Goal: Navigation & Orientation: Find specific page/section

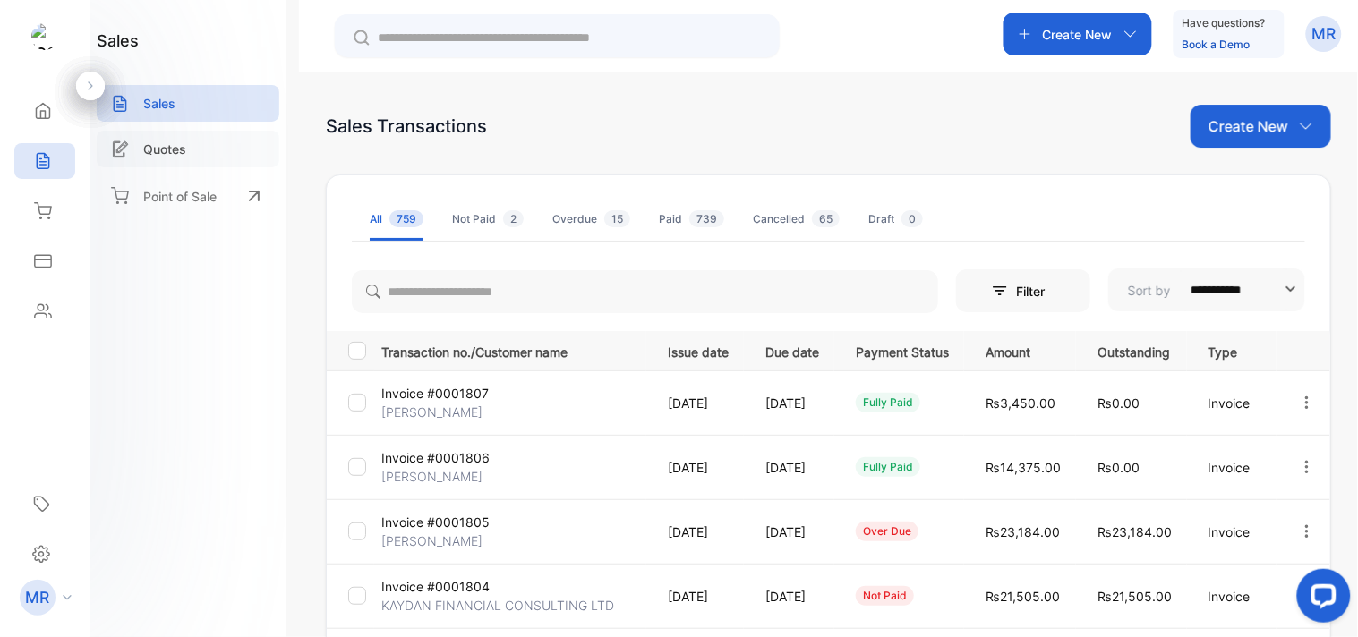
click at [154, 156] on p "Quotes" at bounding box center [164, 149] width 43 height 19
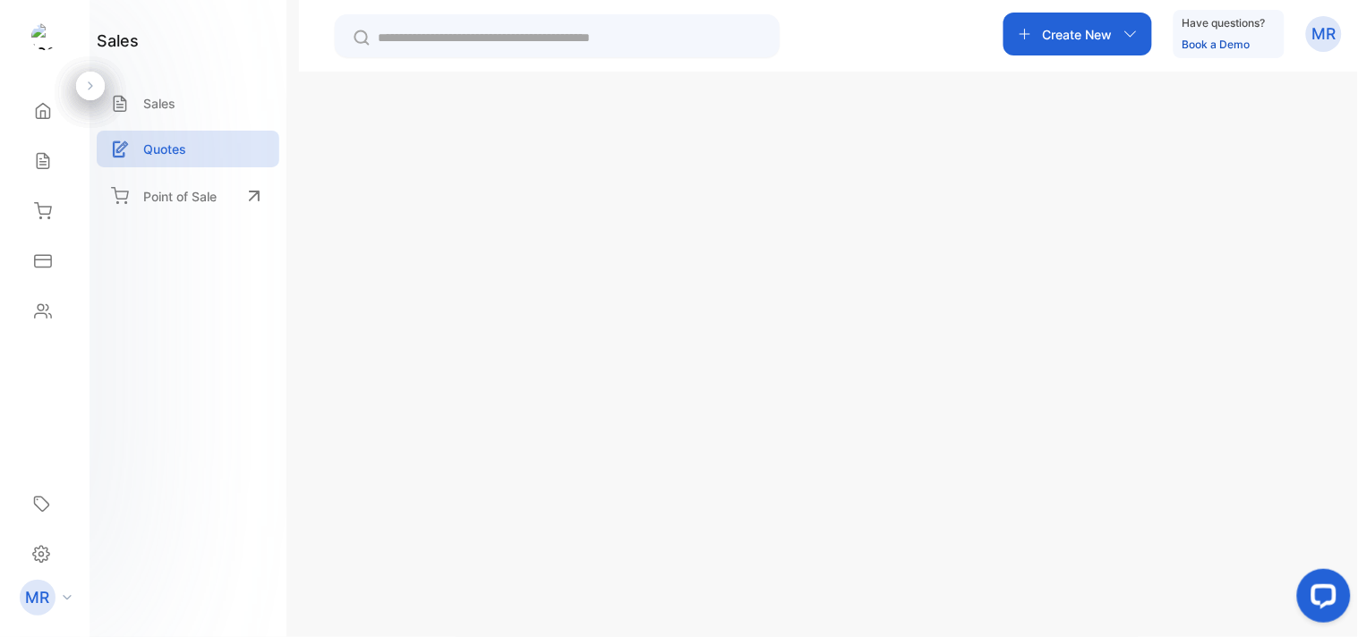
type input "**********"
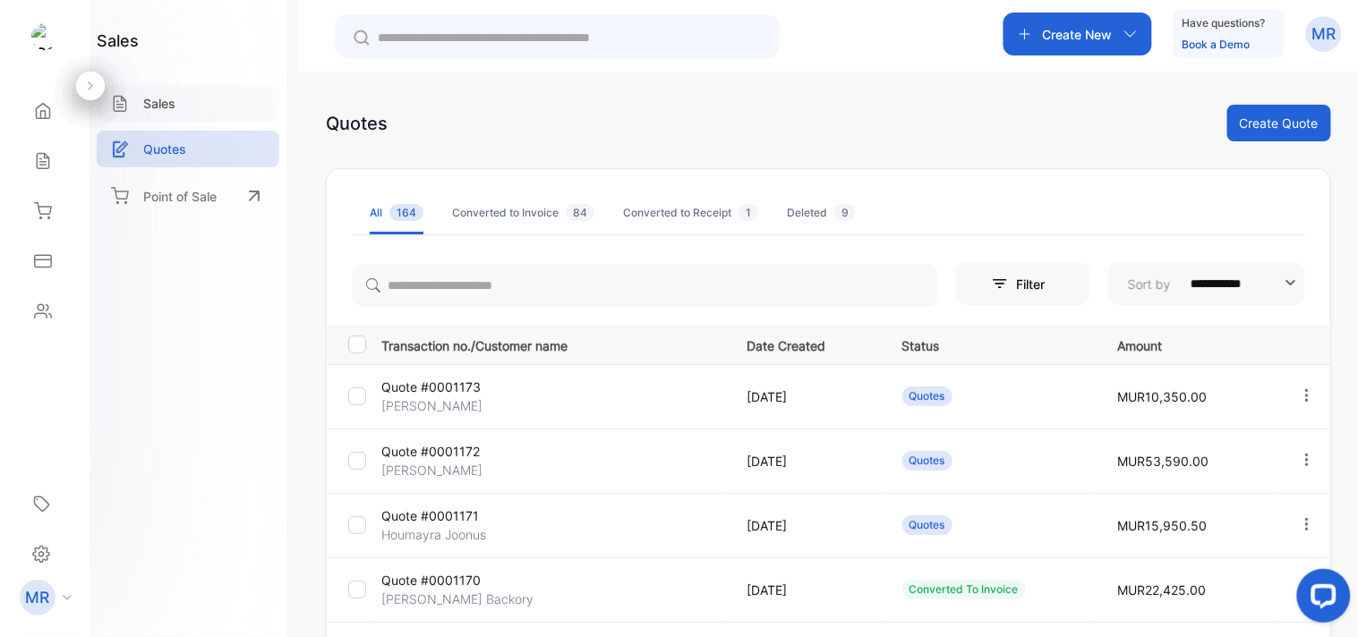
click at [159, 95] on p "Sales" at bounding box center [159, 103] width 32 height 19
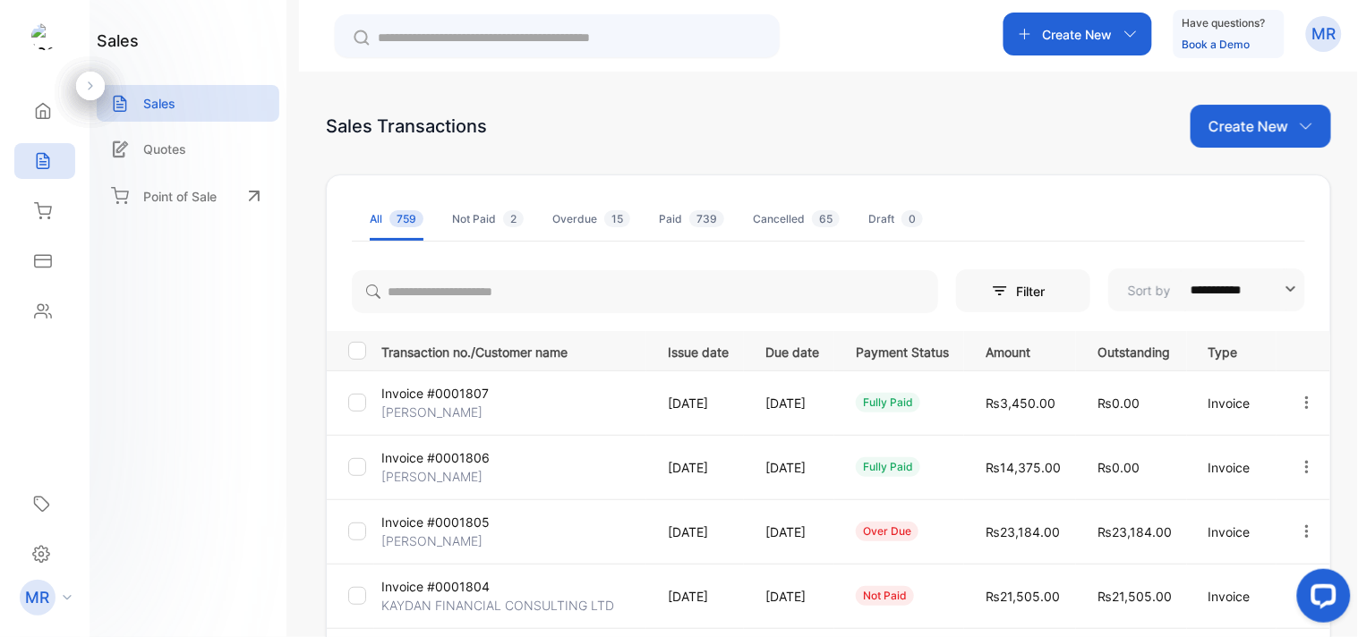
click at [961, 40] on div "Create New Have questions? Book a Demo MR" at bounding box center [828, 36] width 1059 height 72
click at [42, 217] on icon at bounding box center [43, 211] width 18 height 18
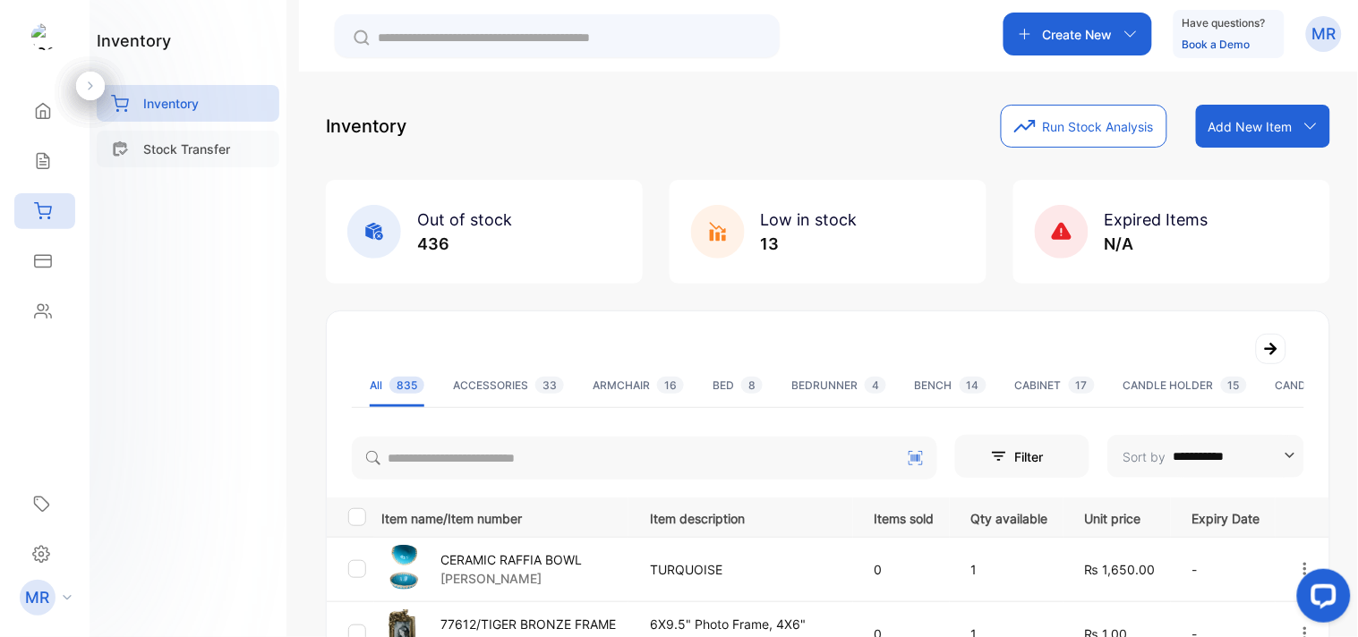
click at [167, 150] on p "Stock Transfer" at bounding box center [186, 149] width 87 height 19
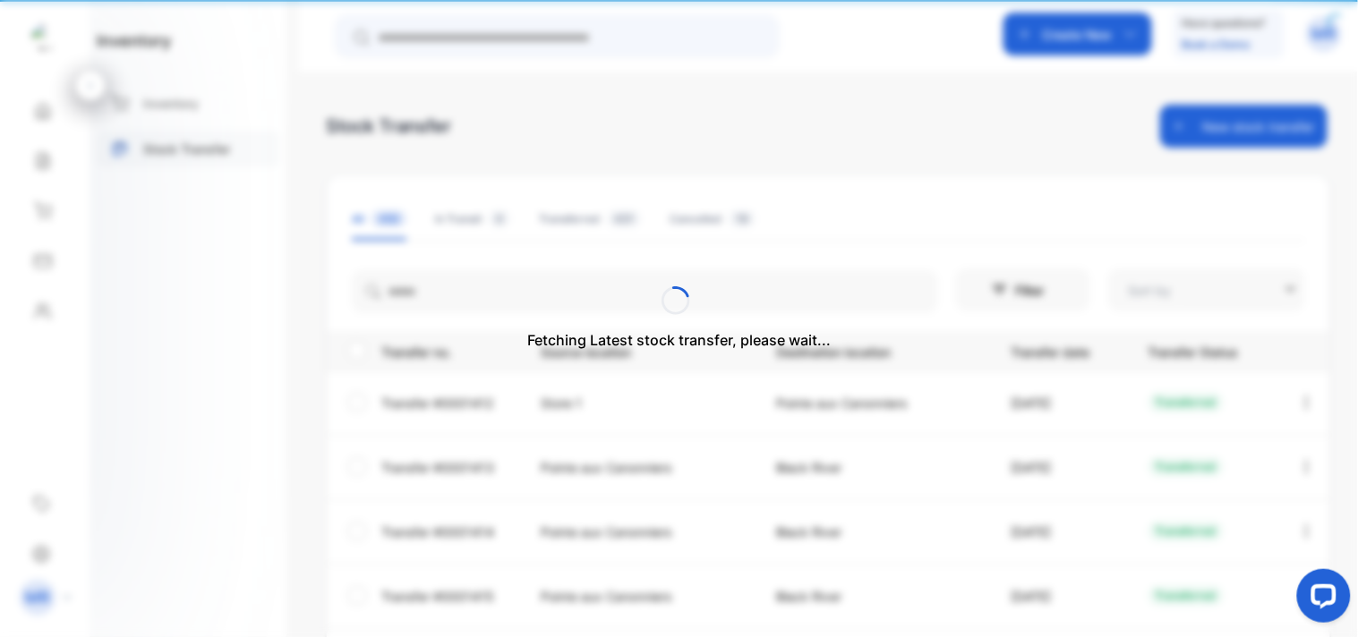
type input "**********"
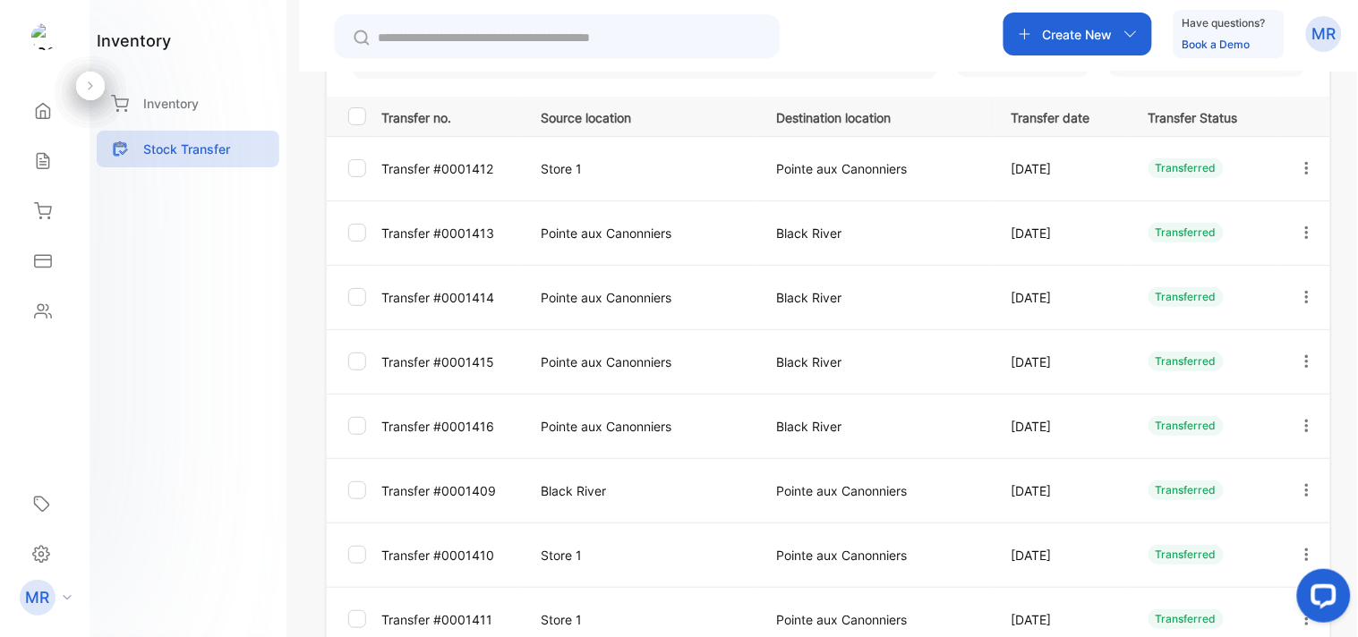
scroll to position [236, 0]
click at [1305, 418] on icon "button" at bounding box center [1307, 423] width 4 height 13
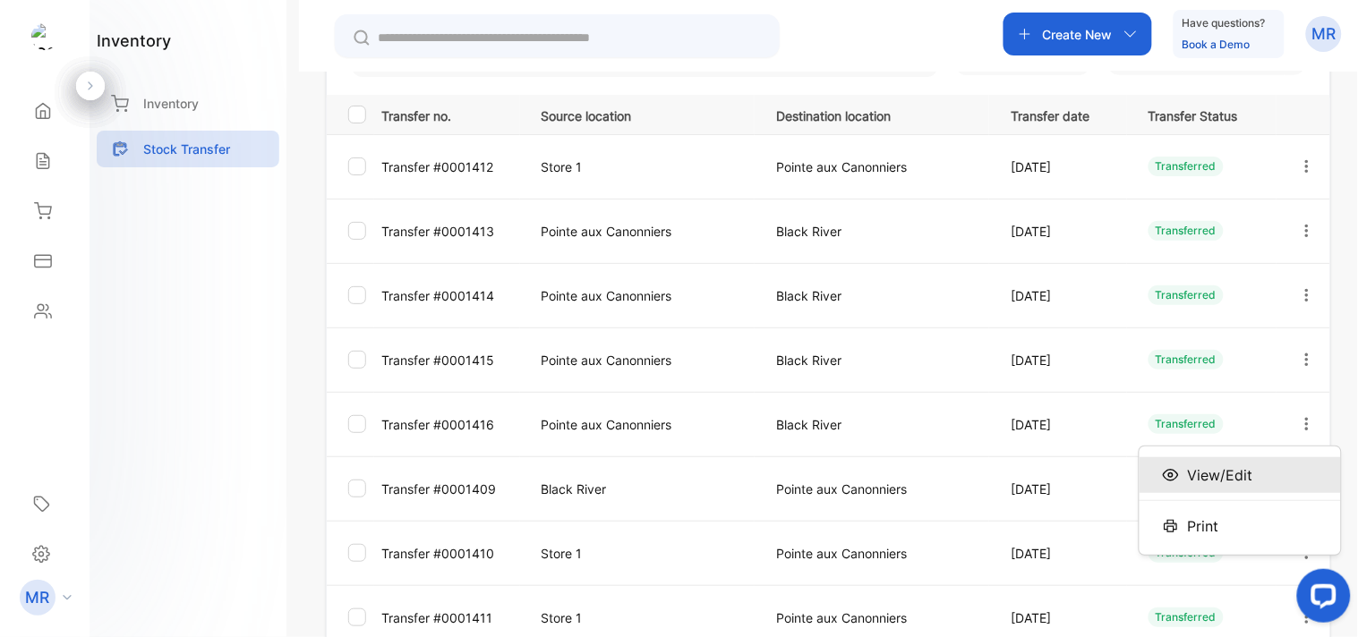
click at [1257, 466] on div "View/Edit" at bounding box center [1240, 476] width 201 height 36
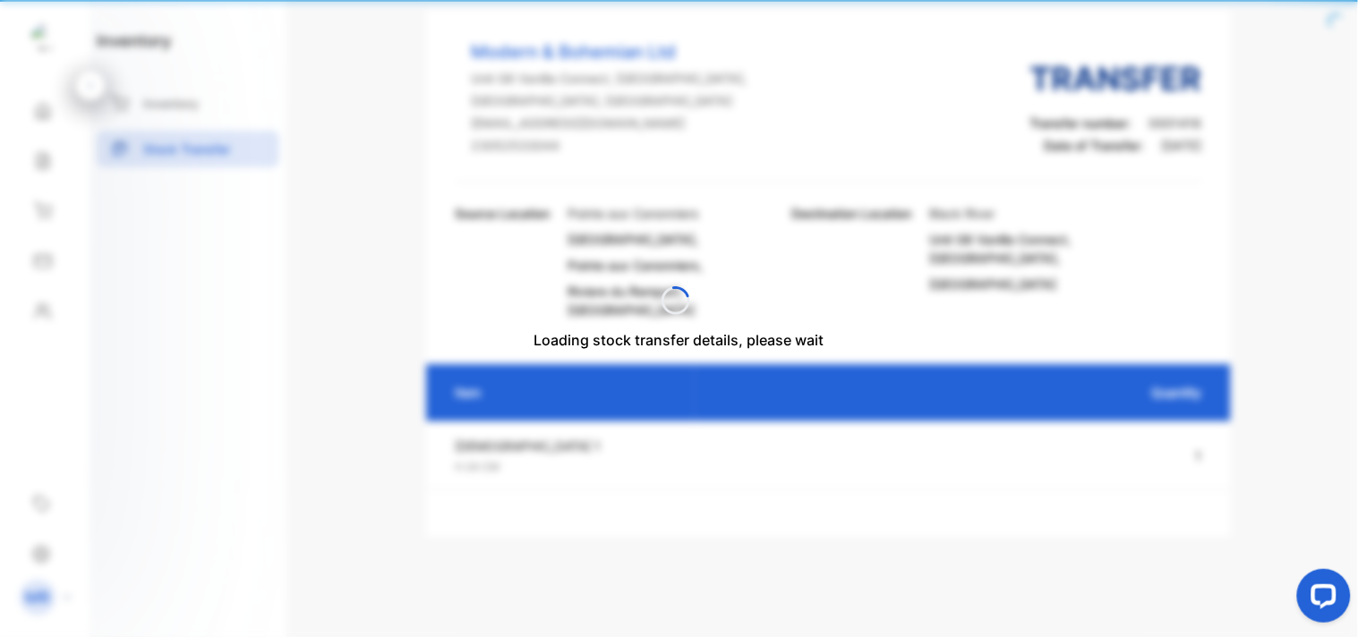
scroll to position [78, 0]
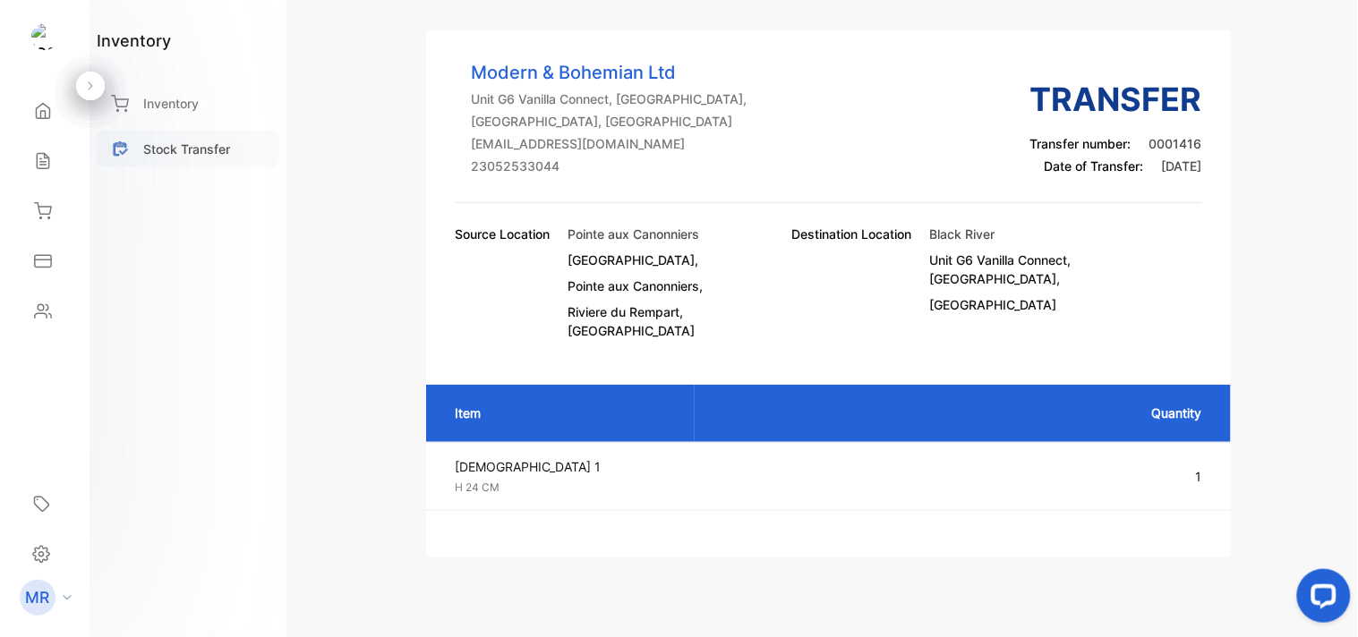
click at [202, 148] on p "Stock Transfer" at bounding box center [186, 149] width 87 height 19
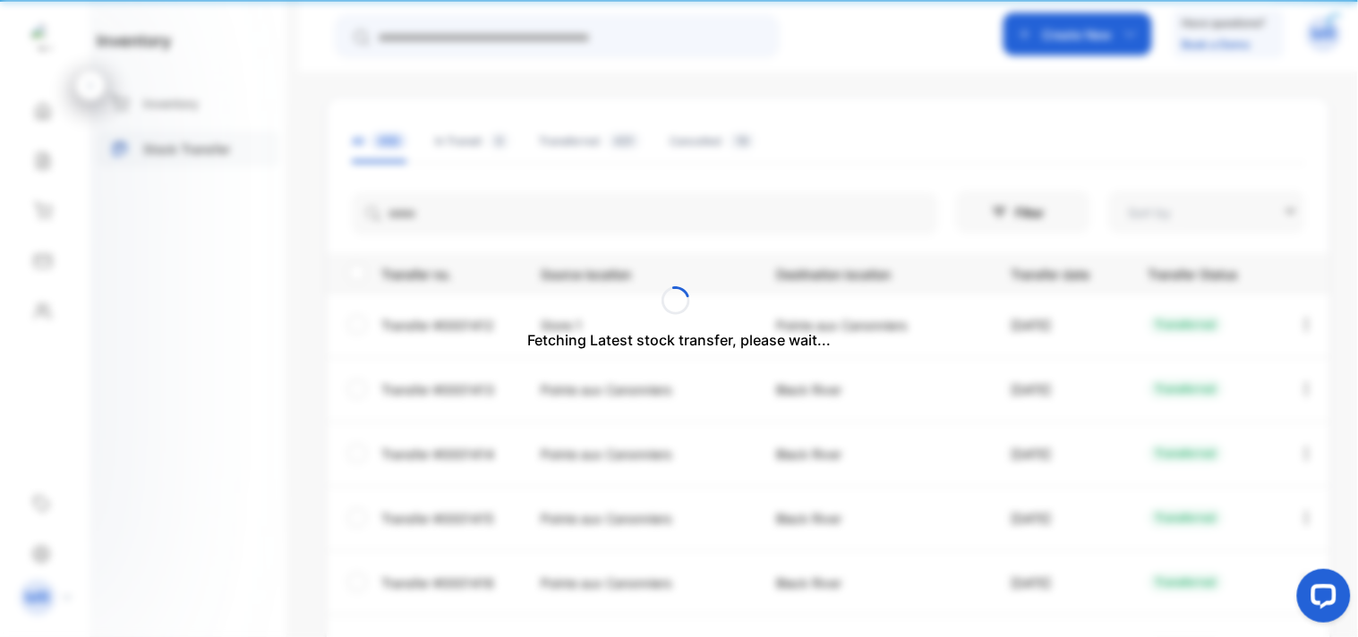
type input "**********"
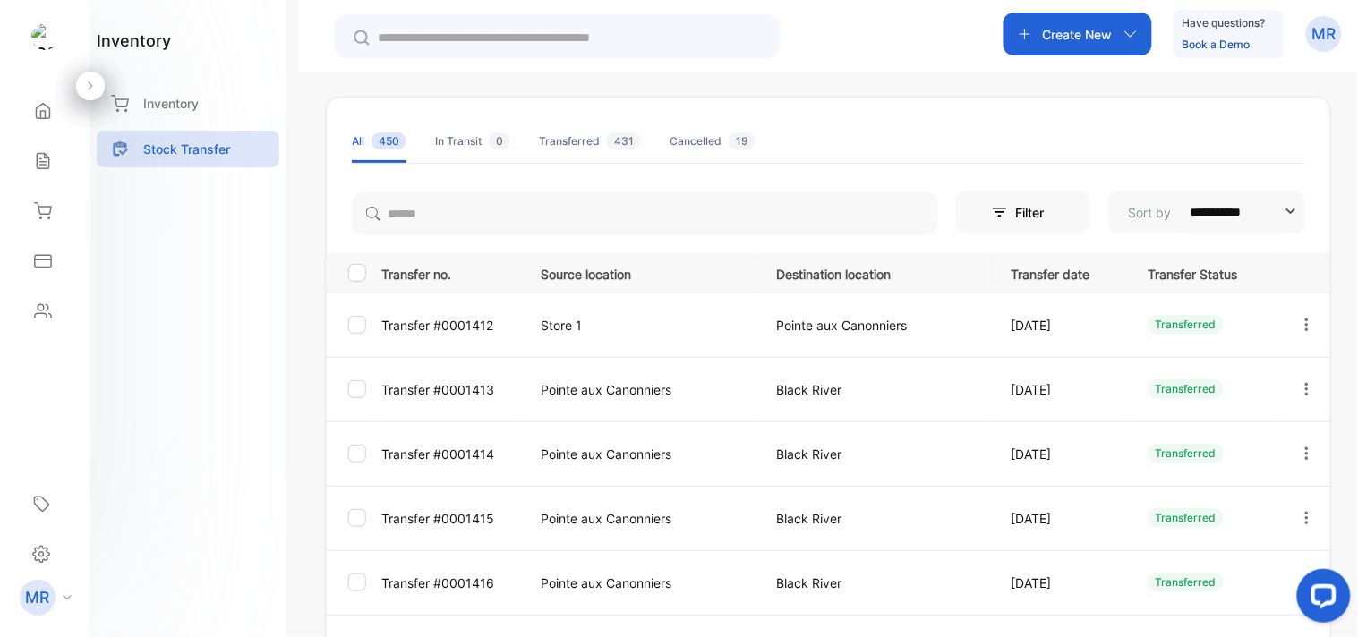
click at [1307, 516] on icon "button" at bounding box center [1307, 518] width 16 height 16
click at [1233, 564] on span "View/Edit" at bounding box center [1220, 569] width 65 height 21
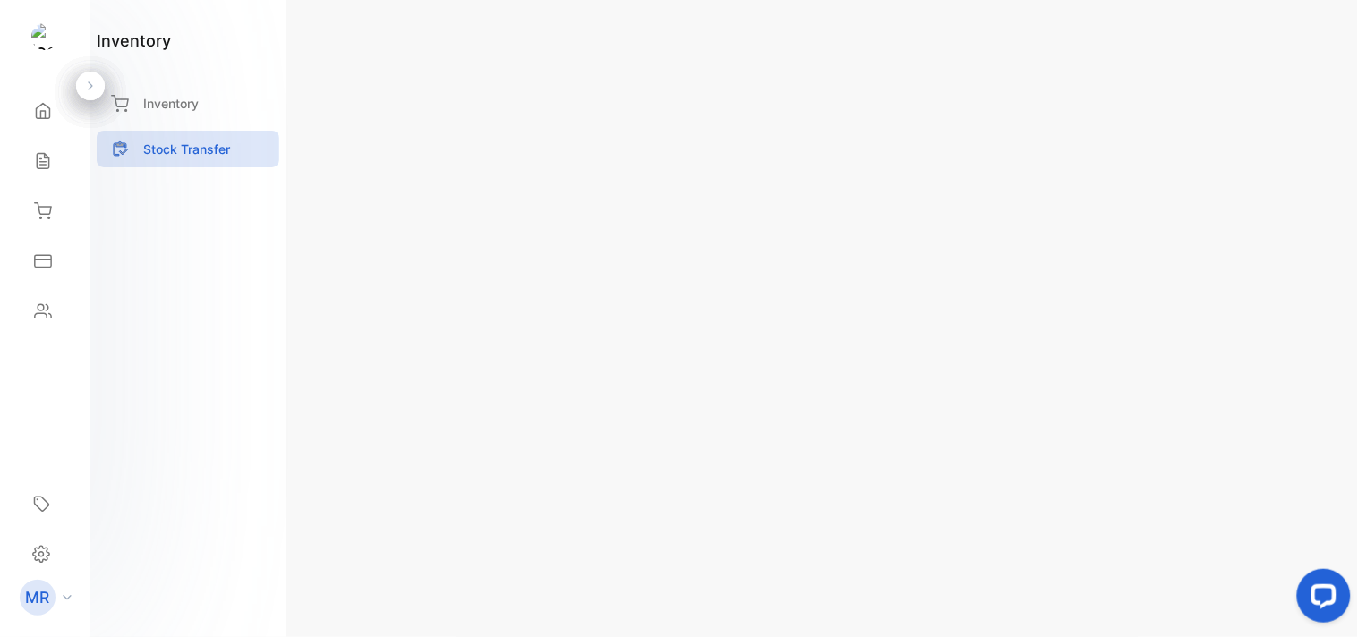
scroll to position [193, 0]
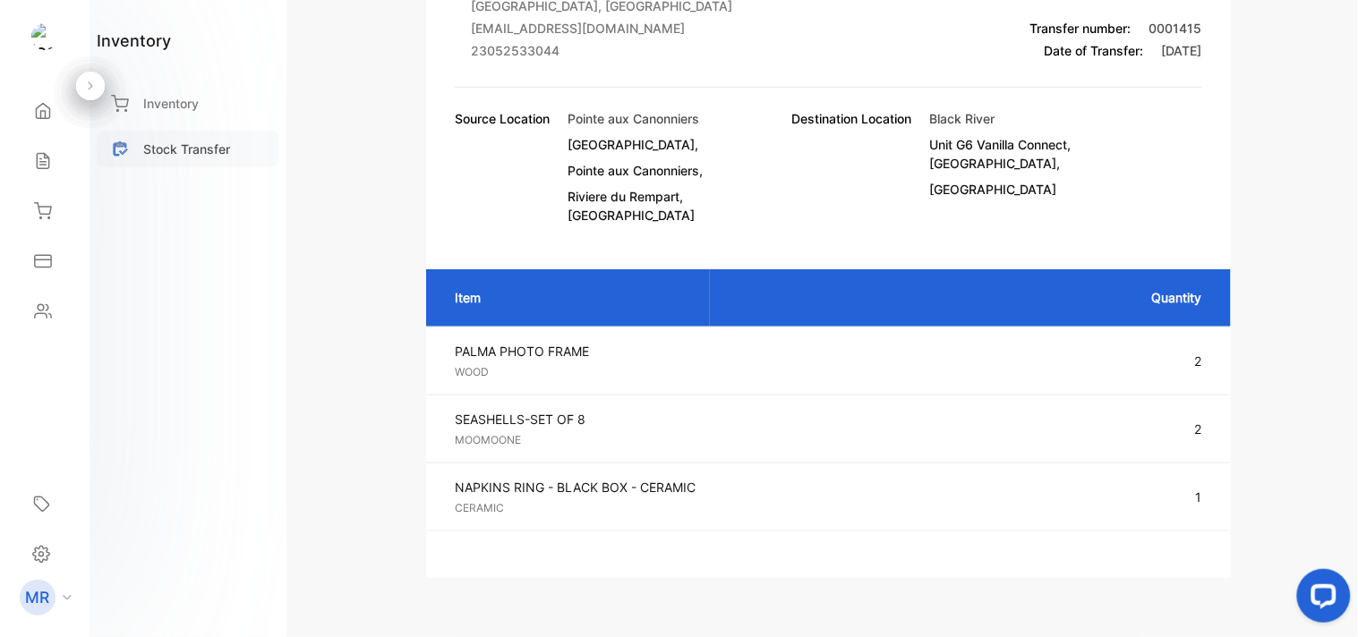
click at [226, 155] on p "Stock Transfer" at bounding box center [186, 149] width 87 height 19
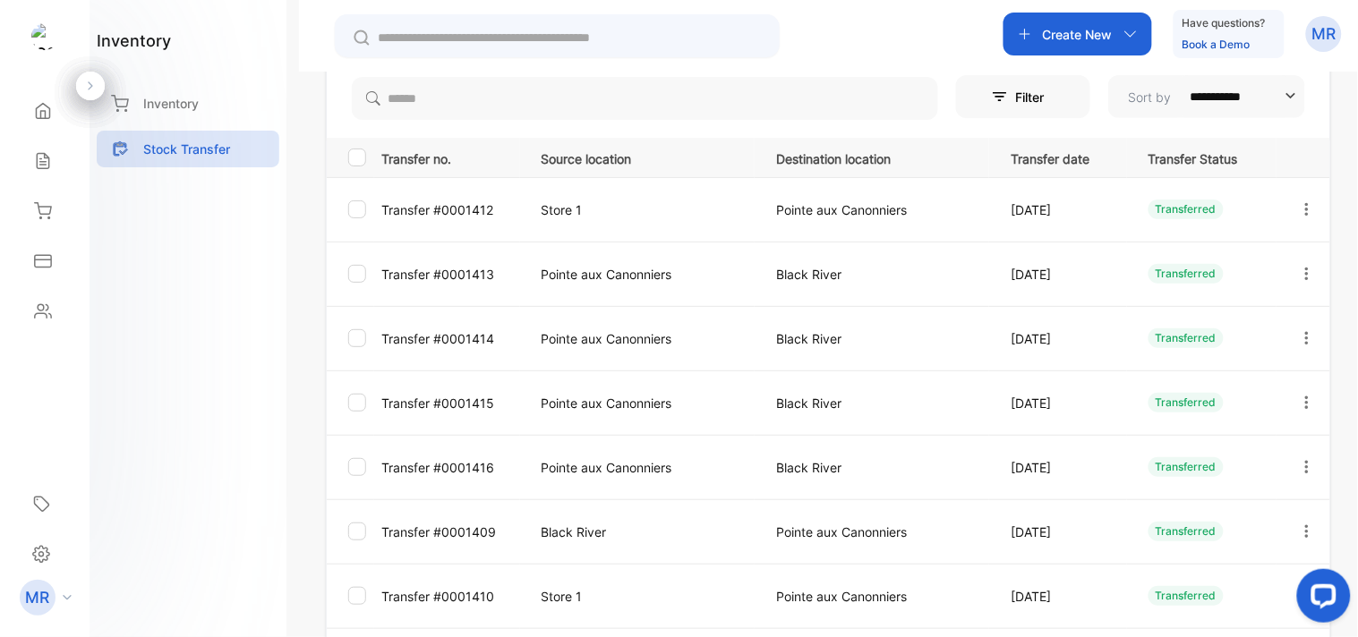
click at [1299, 338] on icon "button" at bounding box center [1307, 338] width 16 height 16
click at [1263, 381] on div "View/Edit" at bounding box center [1240, 390] width 201 height 36
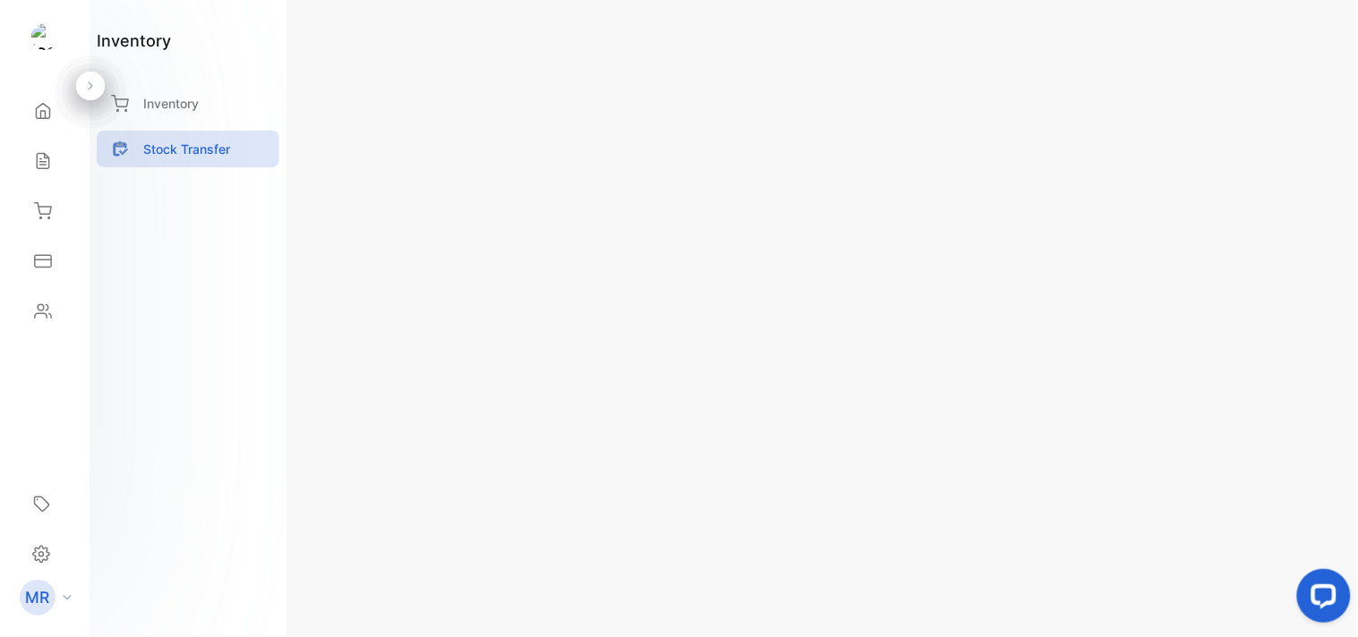
scroll to position [78, 0]
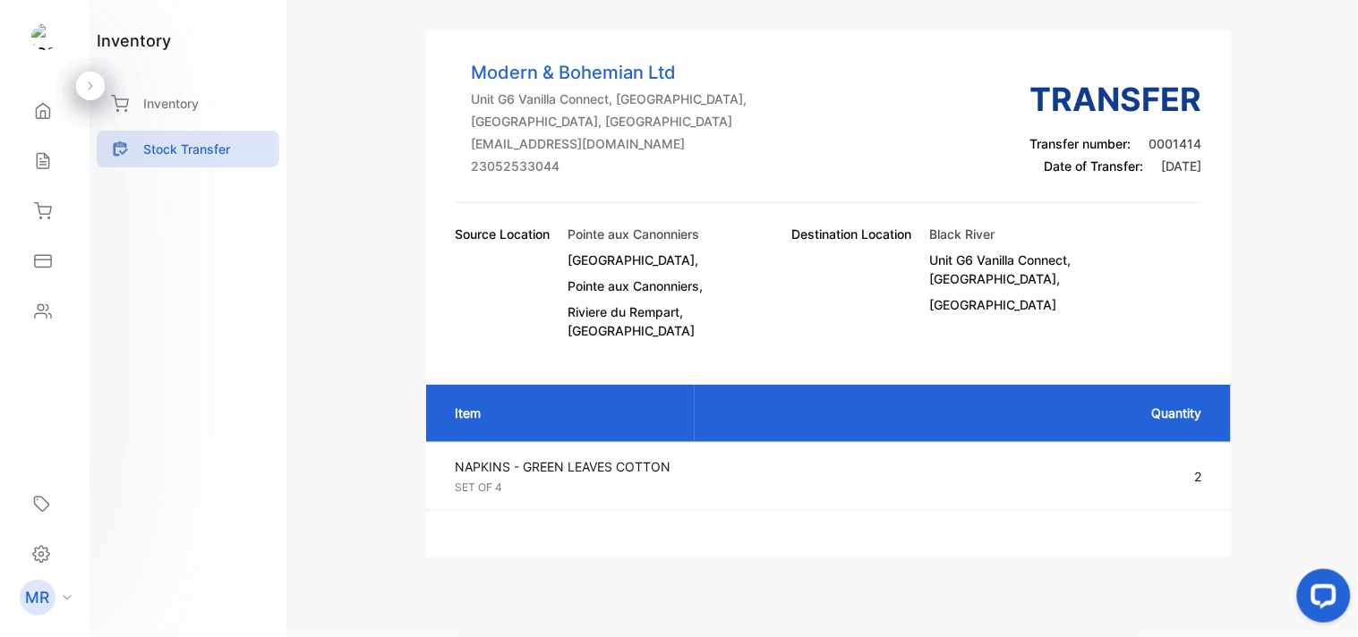
click at [204, 129] on div "Inventory" at bounding box center [188, 108] width 183 height 46
click at [208, 140] on p "Stock Transfer" at bounding box center [186, 149] width 87 height 19
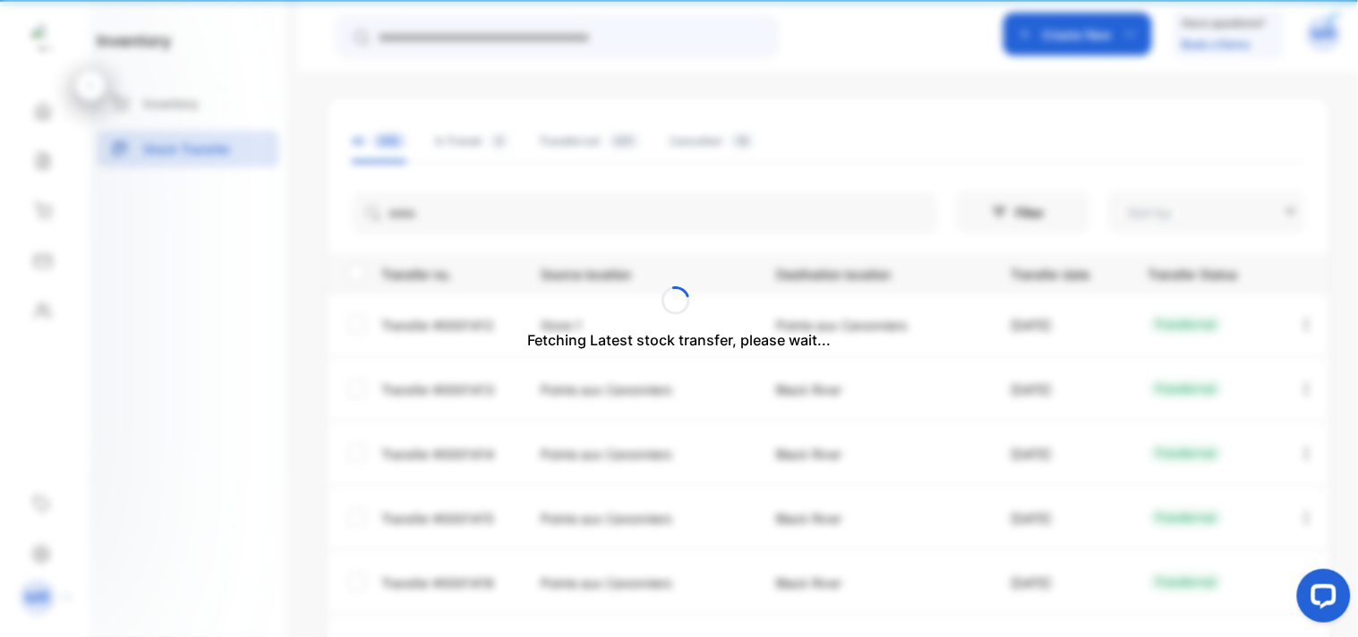
type input "**********"
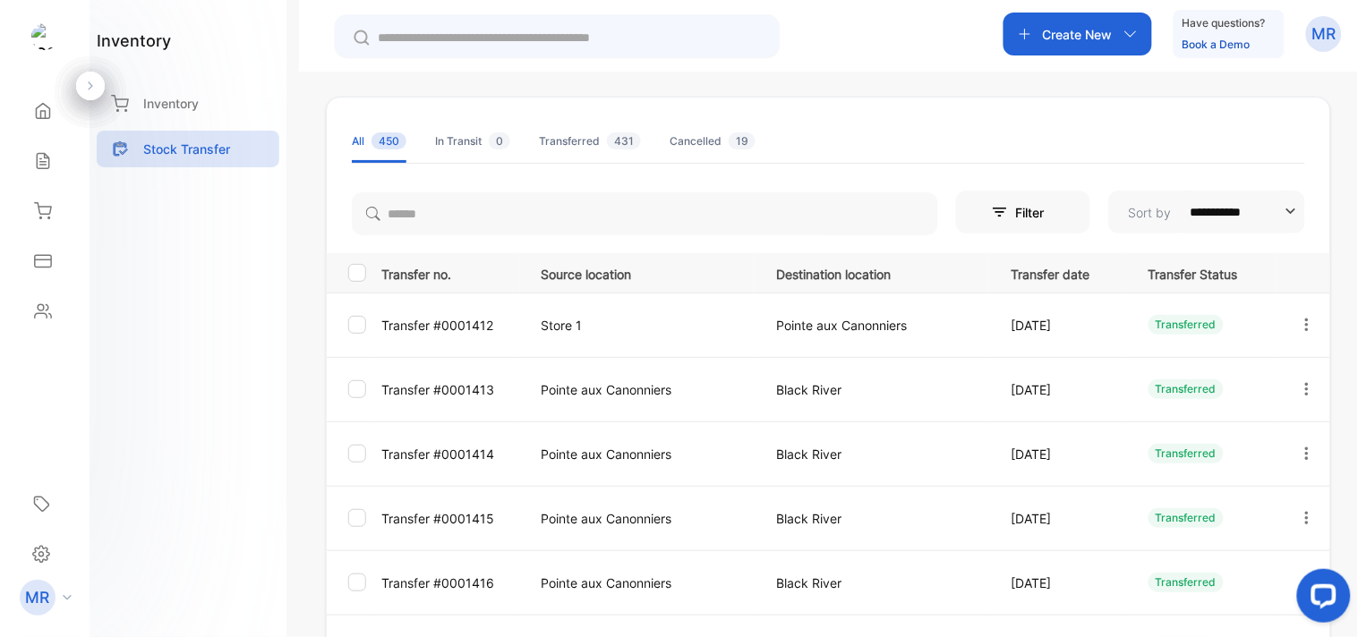
click at [1303, 381] on icon "button" at bounding box center [1307, 389] width 16 height 16
click at [1259, 428] on div "View/Edit" at bounding box center [1240, 441] width 201 height 36
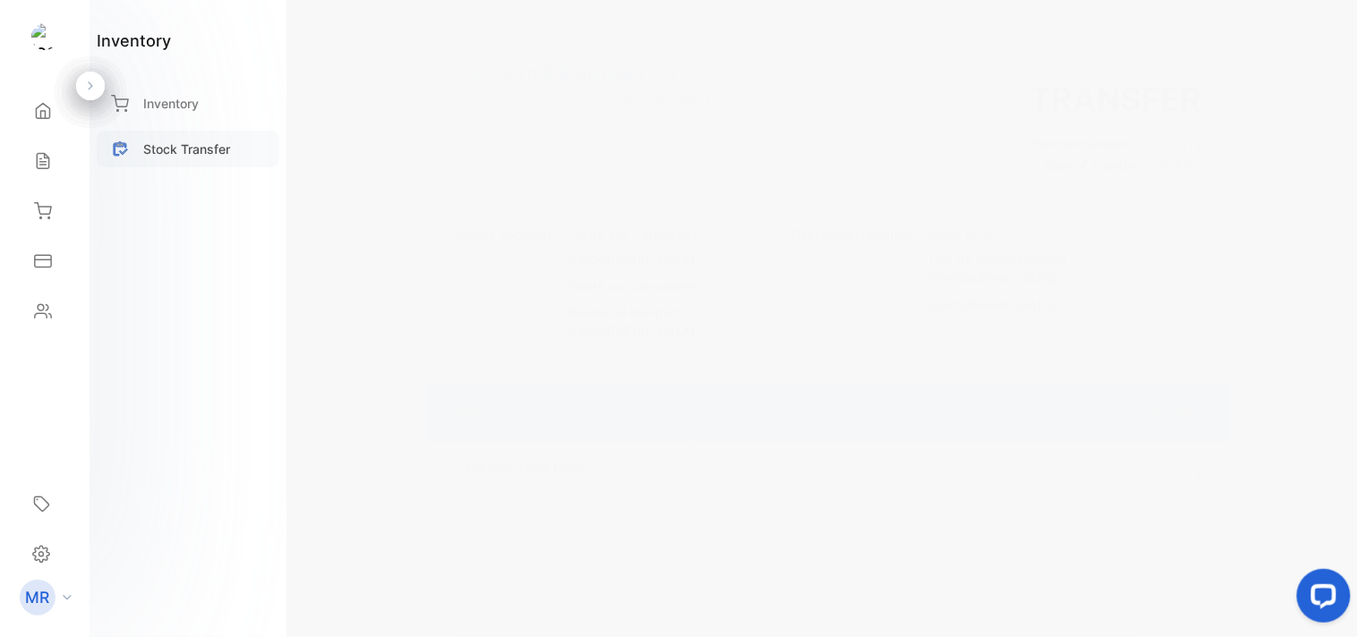
click at [201, 150] on p "Stock Transfer" at bounding box center [186, 149] width 87 height 19
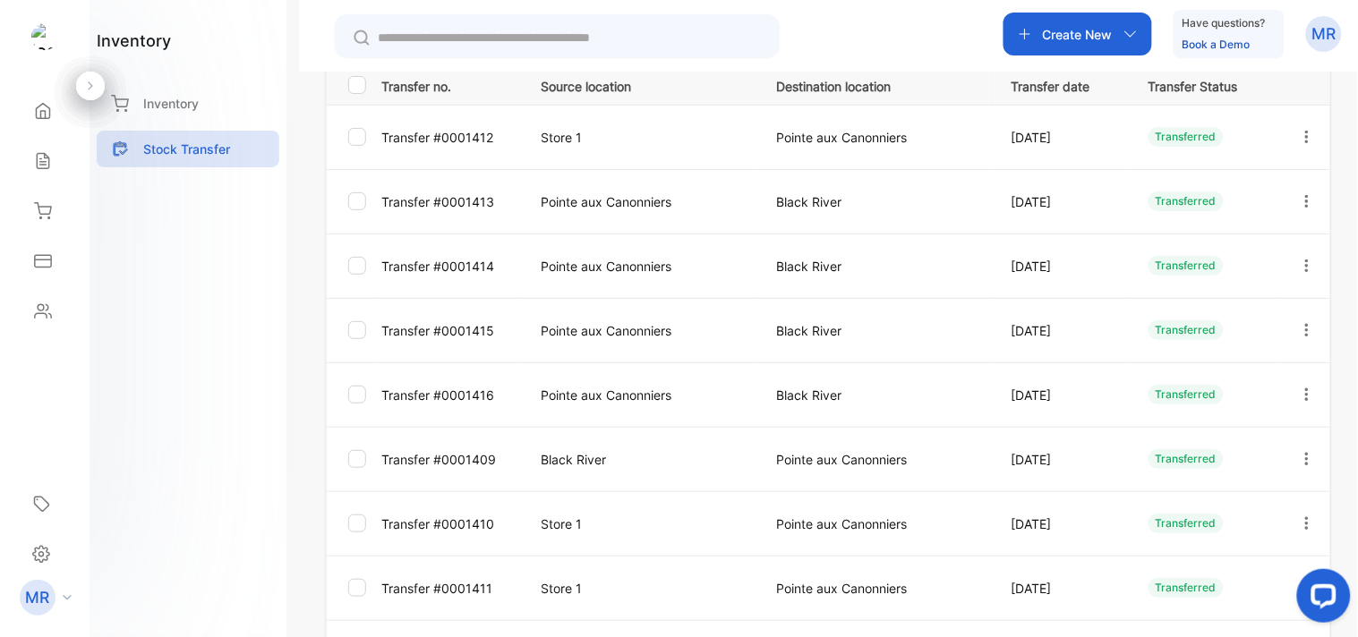
scroll to position [269, 0]
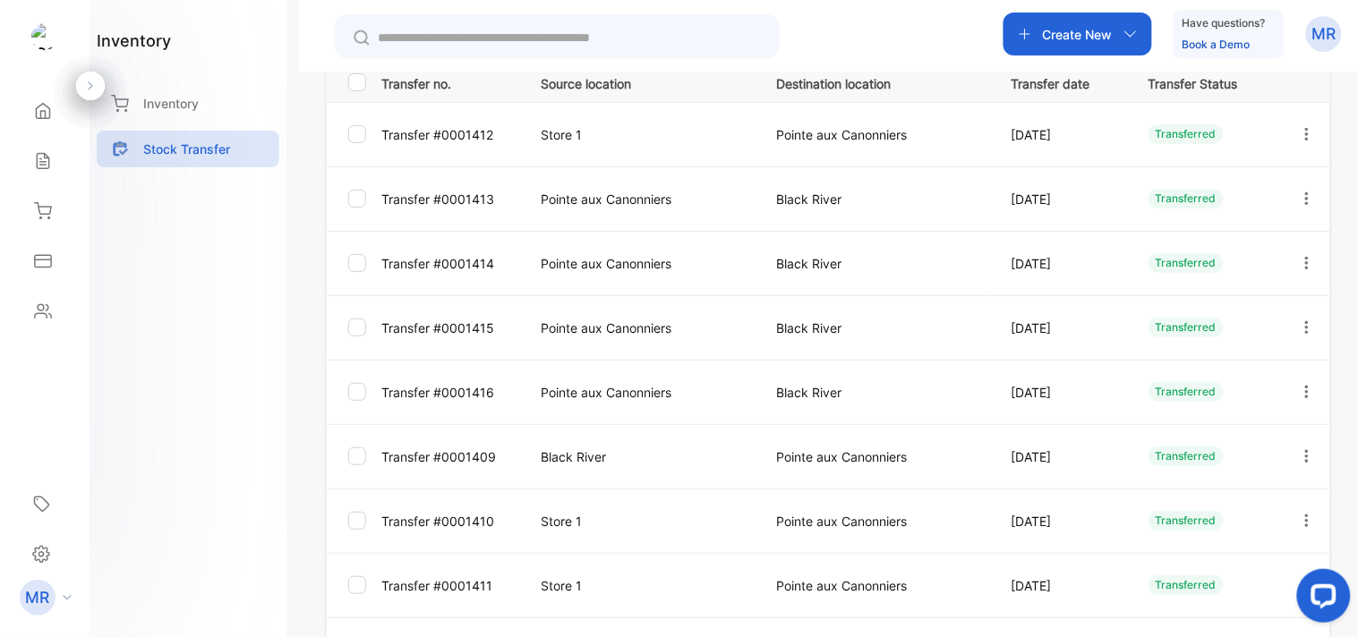
click at [1301, 260] on icon "button" at bounding box center [1307, 263] width 16 height 16
click at [1236, 333] on div "View/Edit" at bounding box center [1240, 314] width 201 height 51
click at [1303, 252] on button "button" at bounding box center [1307, 263] width 16 height 36
click at [1255, 300] on div "View/Edit" at bounding box center [1240, 314] width 201 height 36
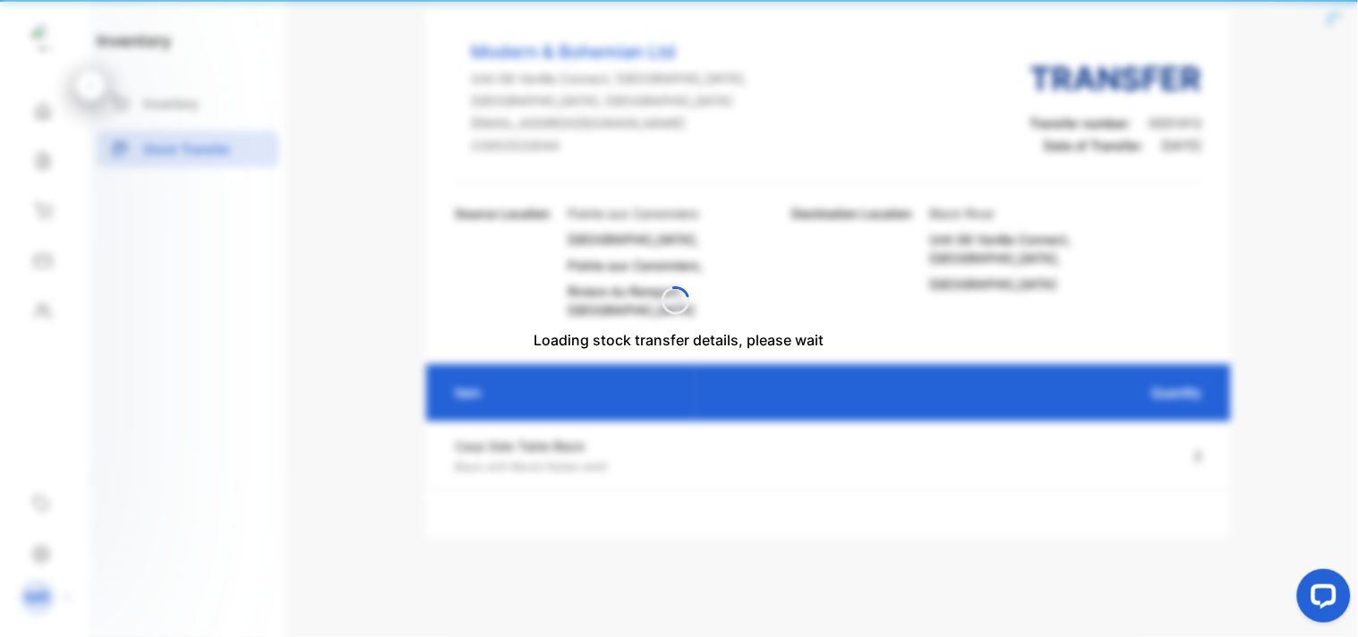
scroll to position [78, 0]
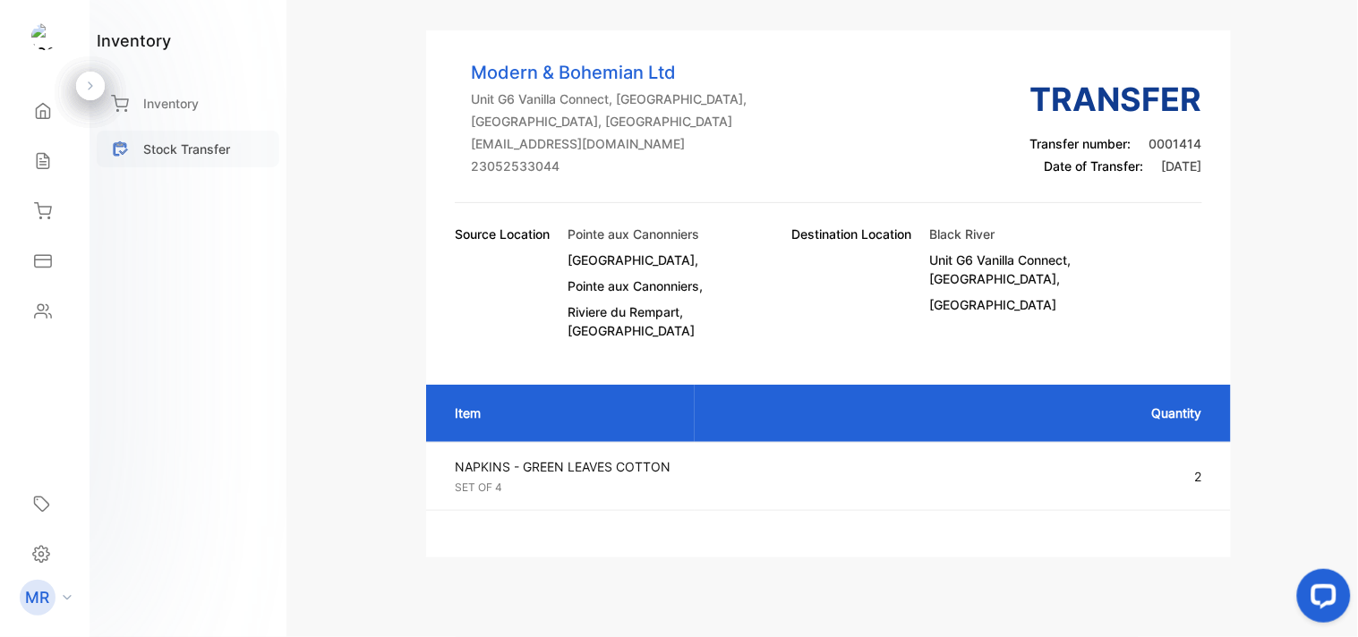
click at [180, 137] on div "Stock Transfer" at bounding box center [188, 149] width 183 height 37
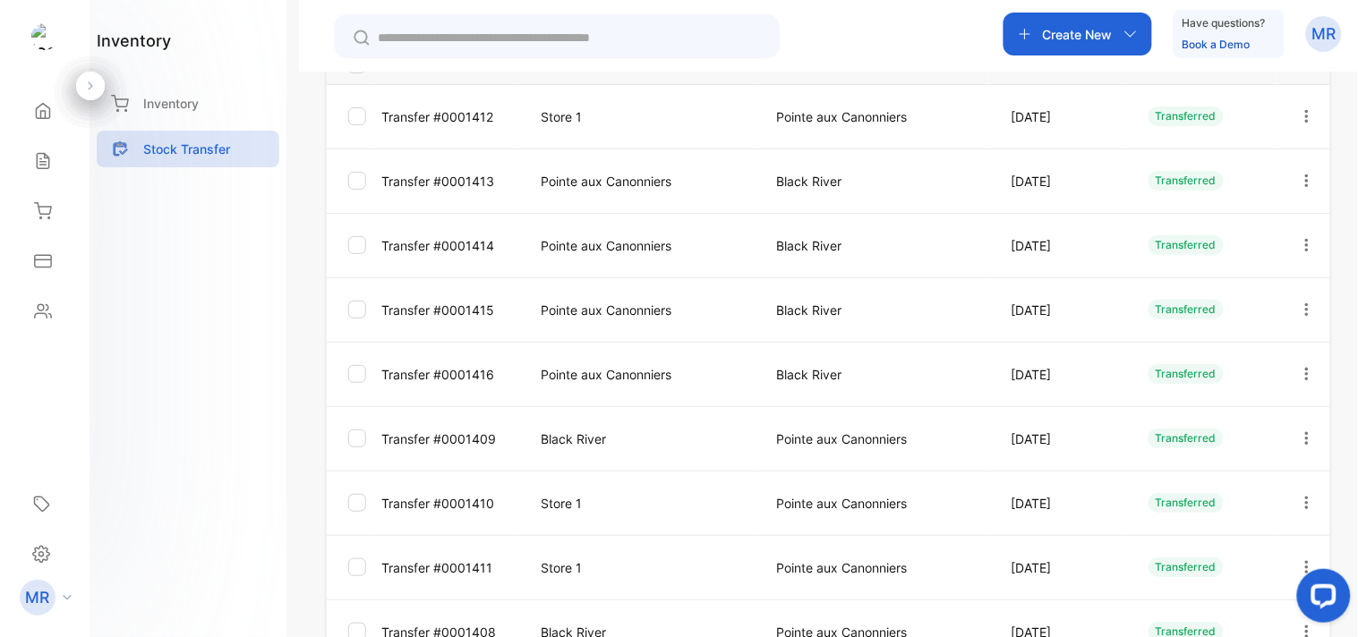
scroll to position [288, 0]
click at [1299, 303] on icon "button" at bounding box center [1307, 308] width 16 height 16
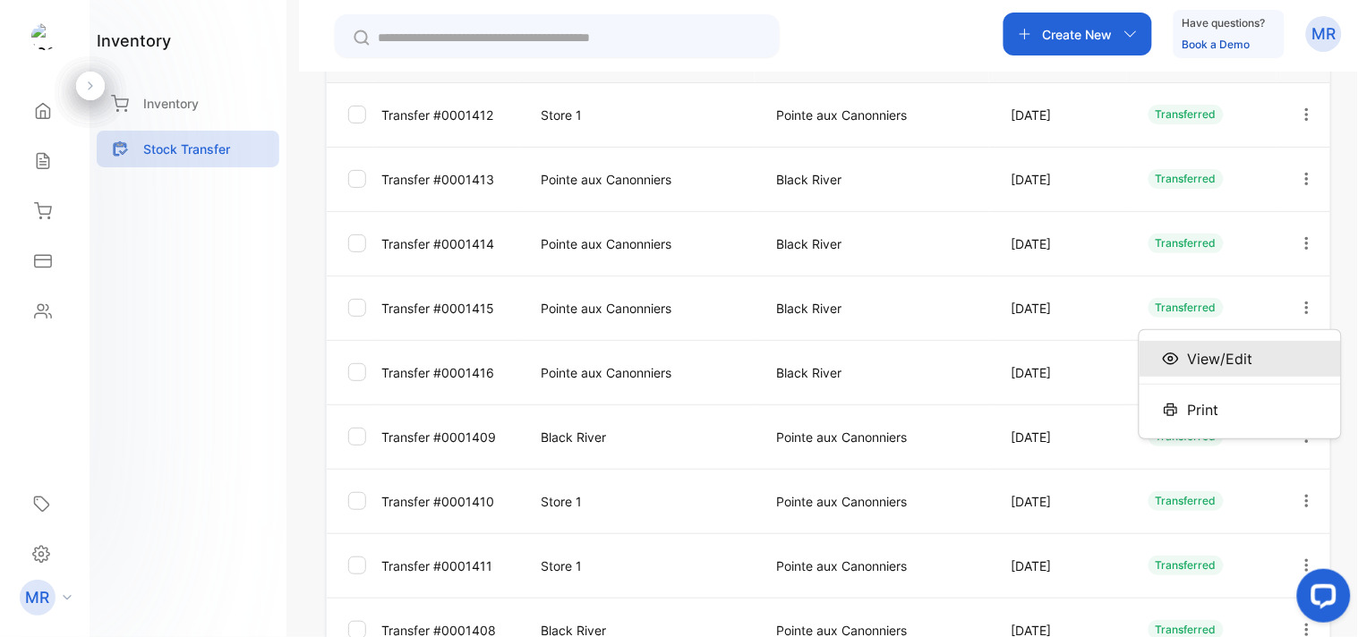
click at [1252, 347] on div "View/Edit" at bounding box center [1240, 359] width 201 height 36
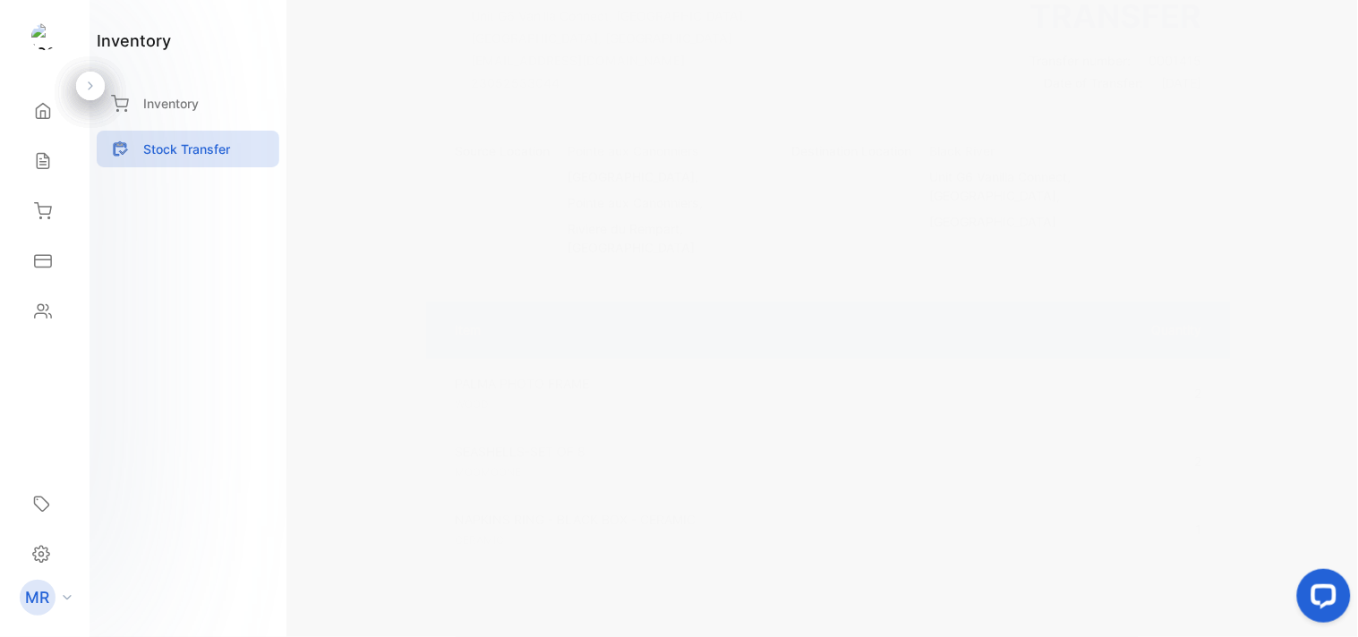
scroll to position [163, 0]
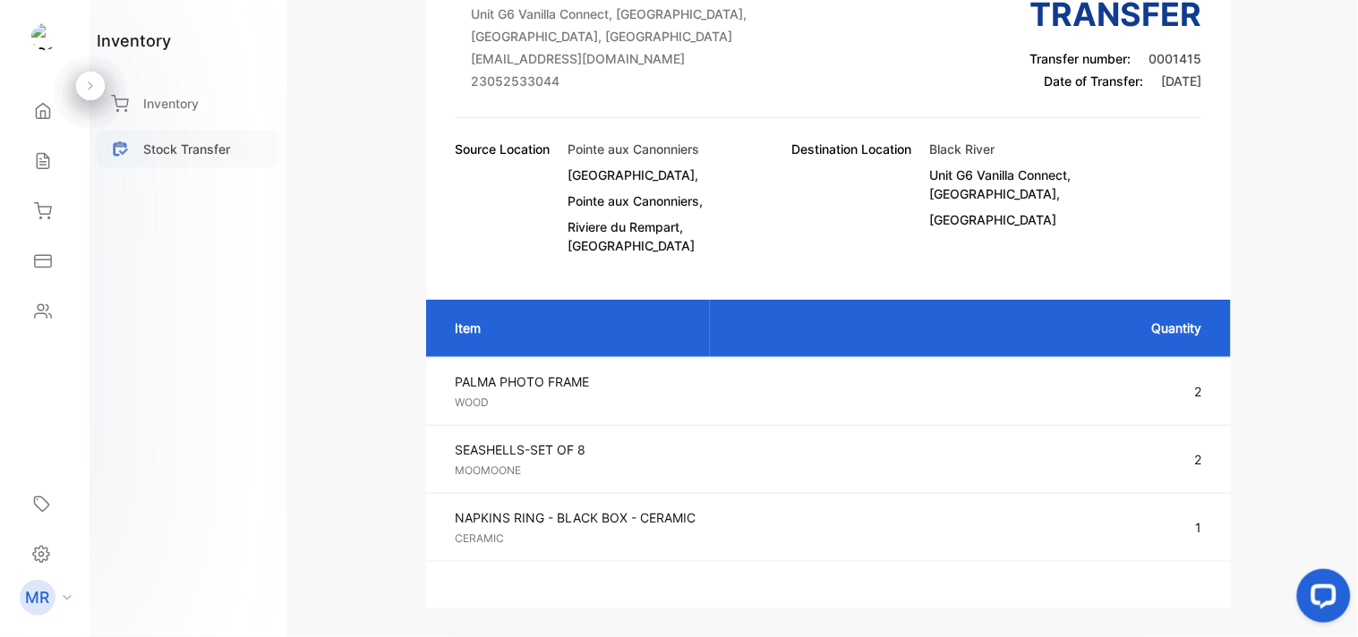
click at [201, 155] on p "Stock Transfer" at bounding box center [186, 149] width 87 height 19
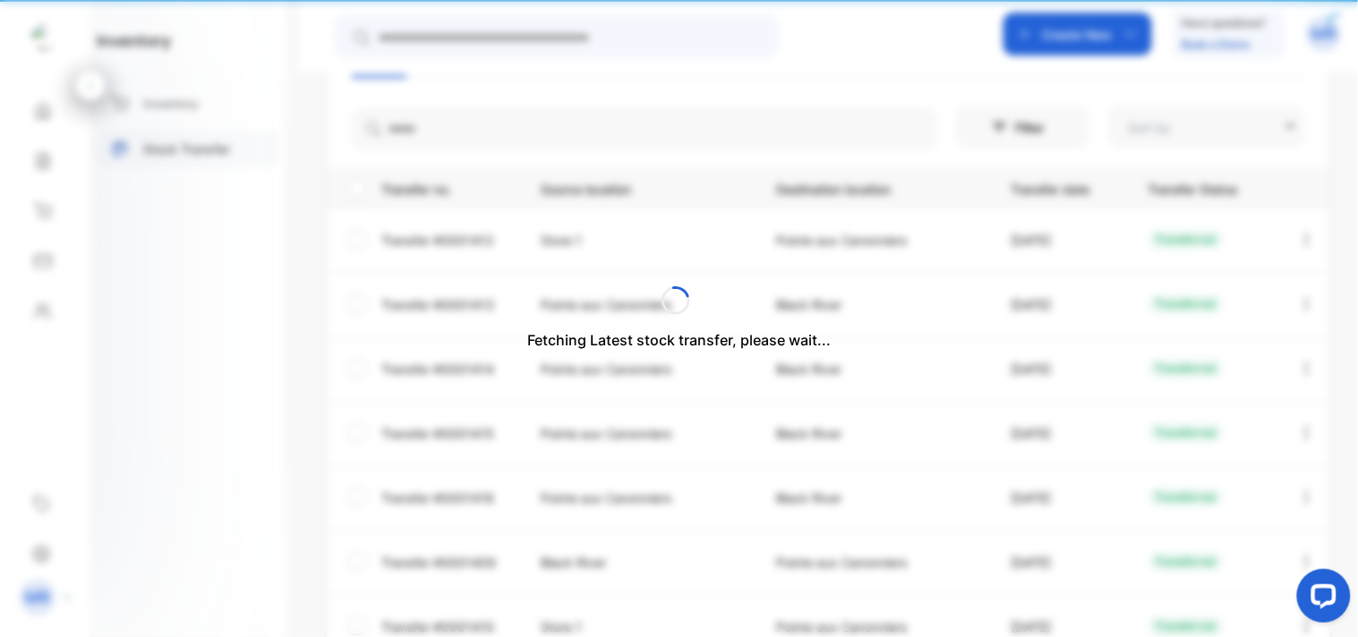
type input "**********"
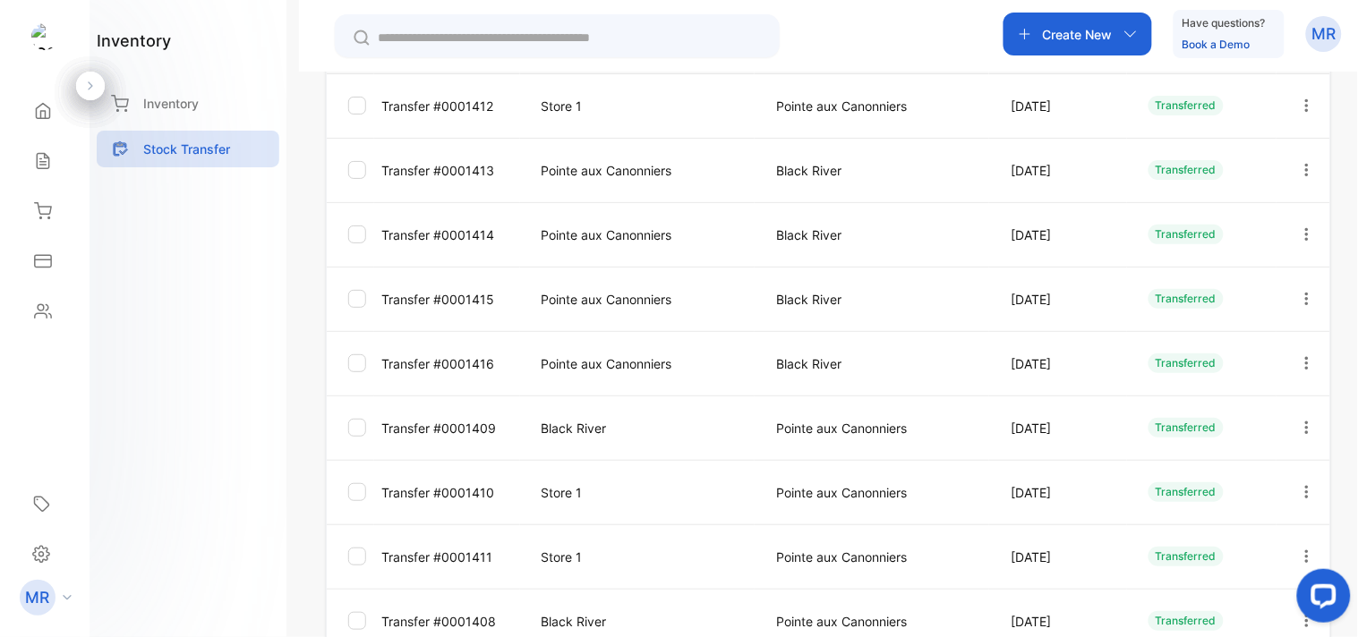
scroll to position [315, 0]
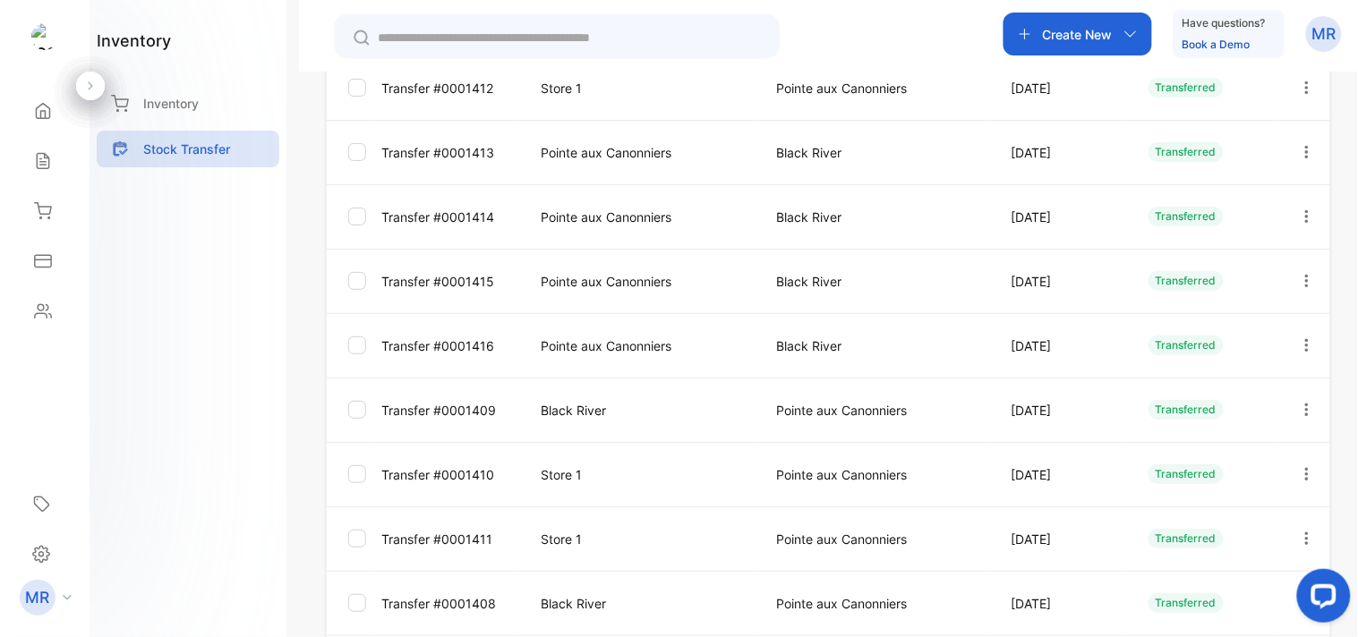
click at [1301, 347] on icon "button" at bounding box center [1307, 346] width 16 height 16
click at [1240, 401] on span "View/Edit" at bounding box center [1220, 396] width 65 height 21
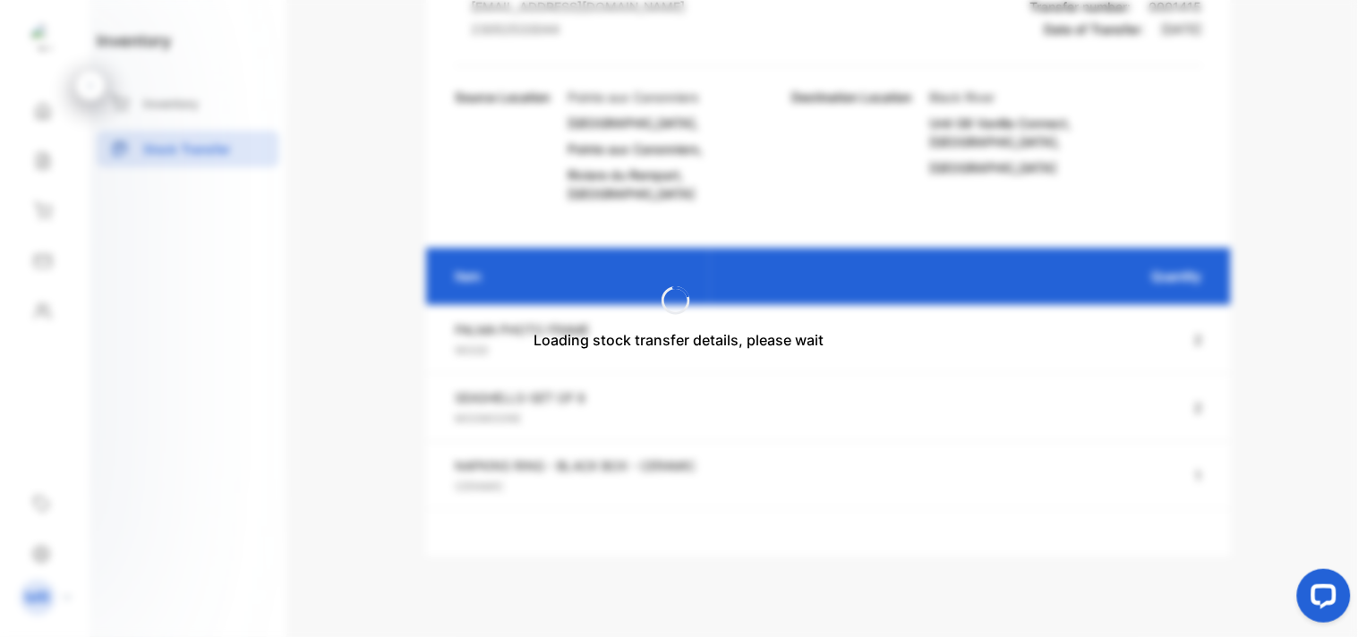
scroll to position [78, 0]
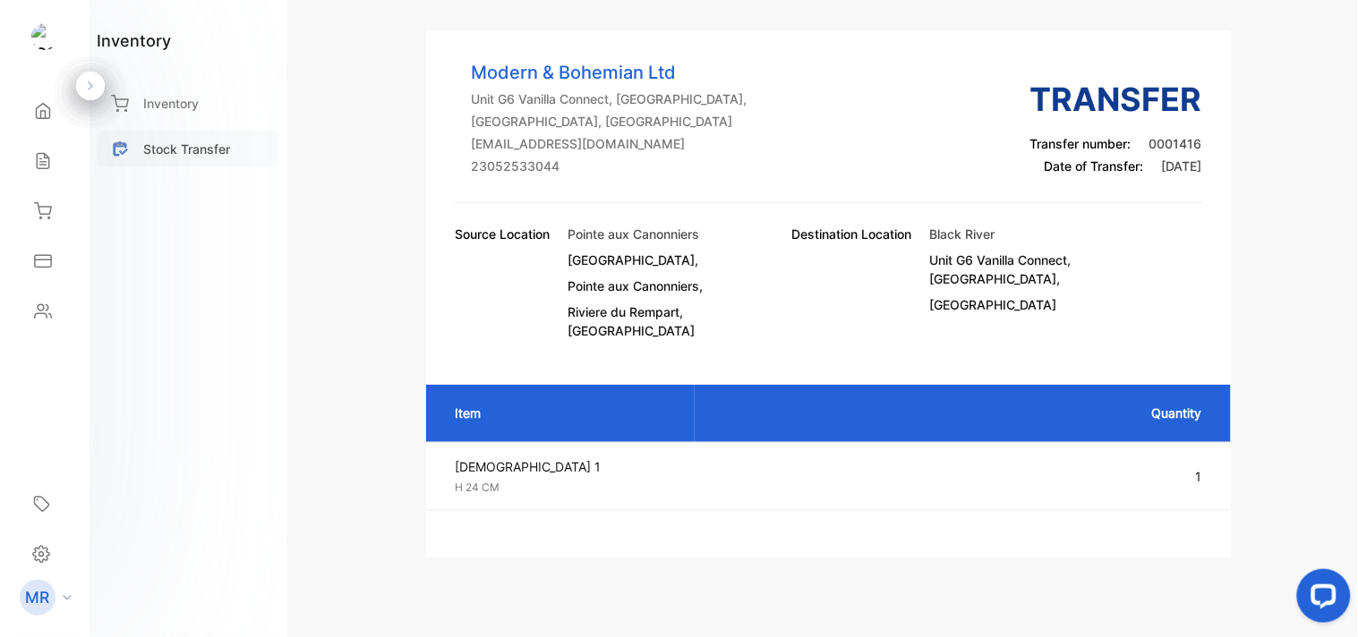
click at [195, 131] on div "Stock Transfer" at bounding box center [188, 149] width 183 height 37
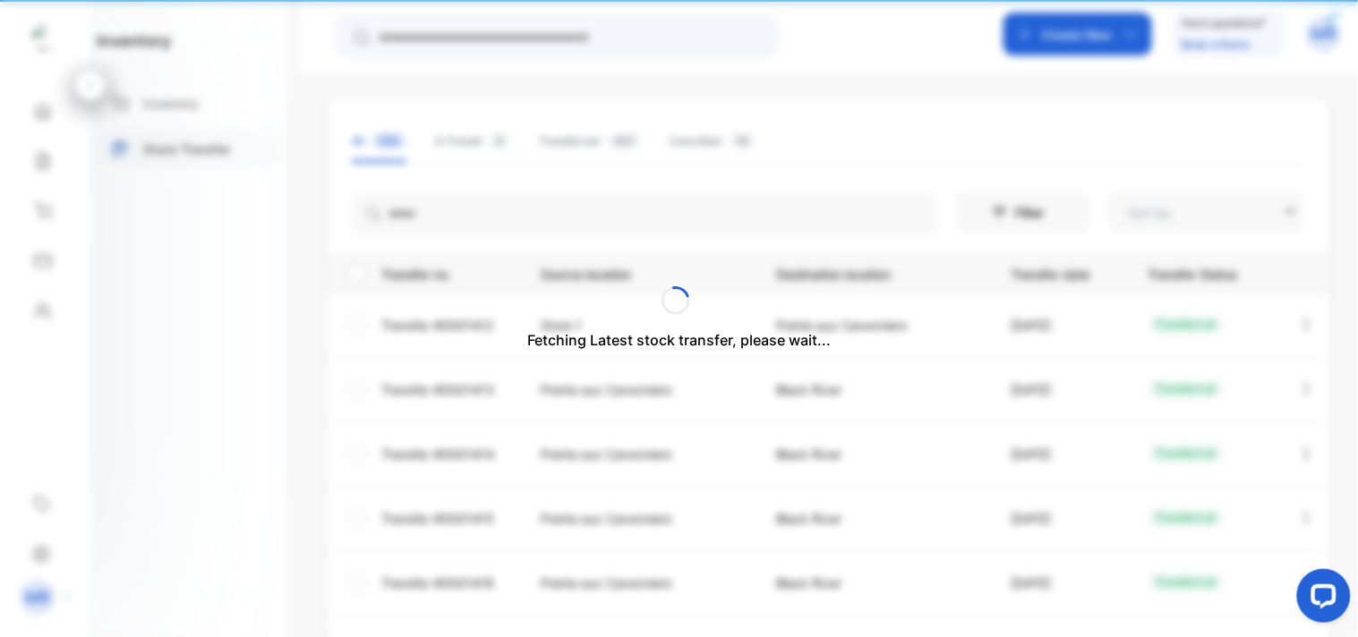
type input "**********"
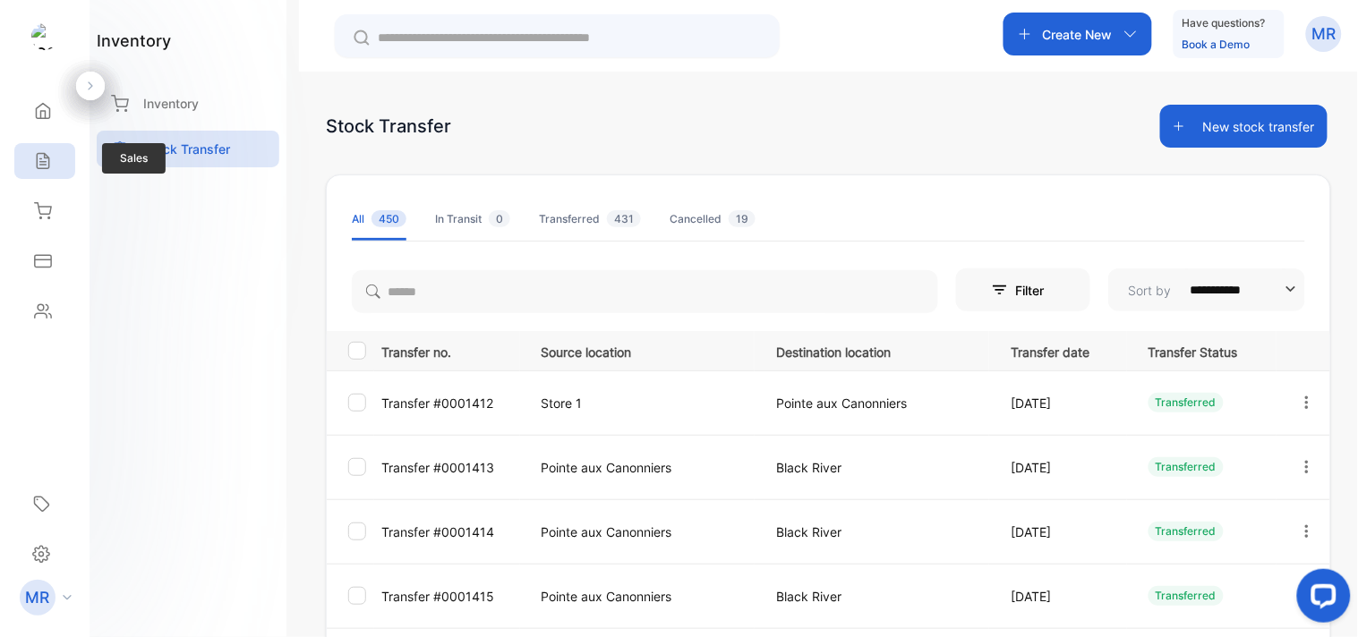
click at [34, 158] on icon at bounding box center [43, 161] width 18 height 18
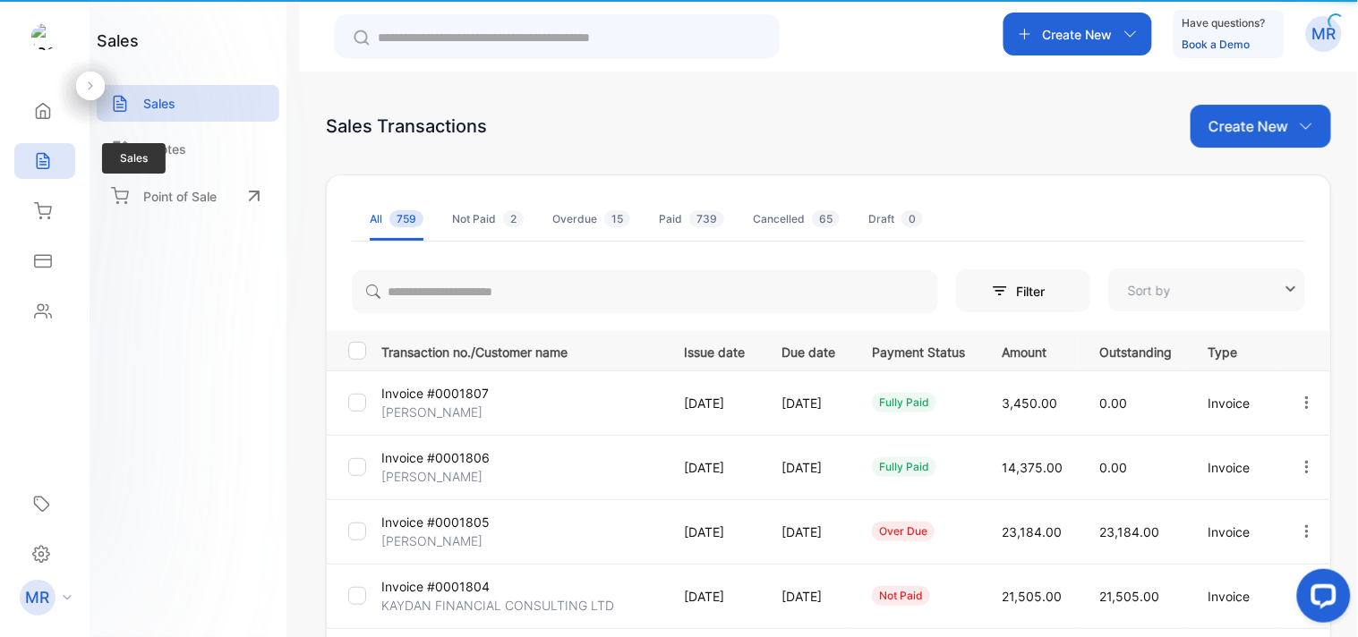
type input "**********"
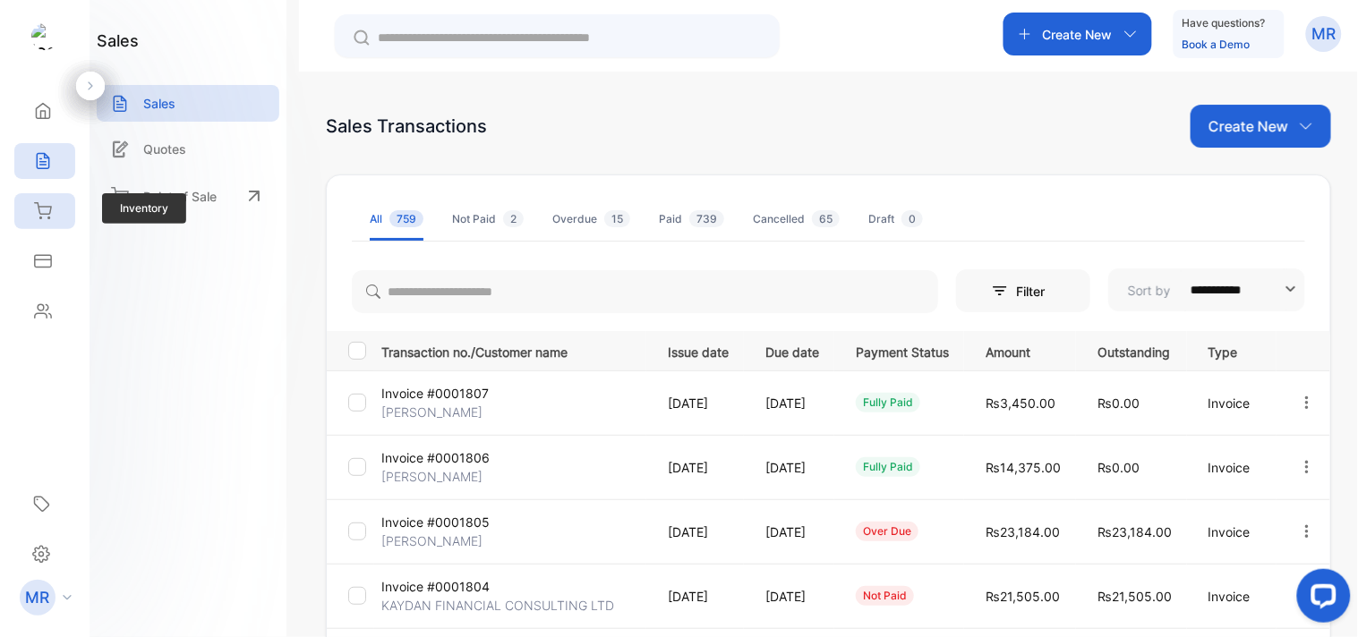
click at [39, 211] on icon at bounding box center [43, 211] width 18 height 18
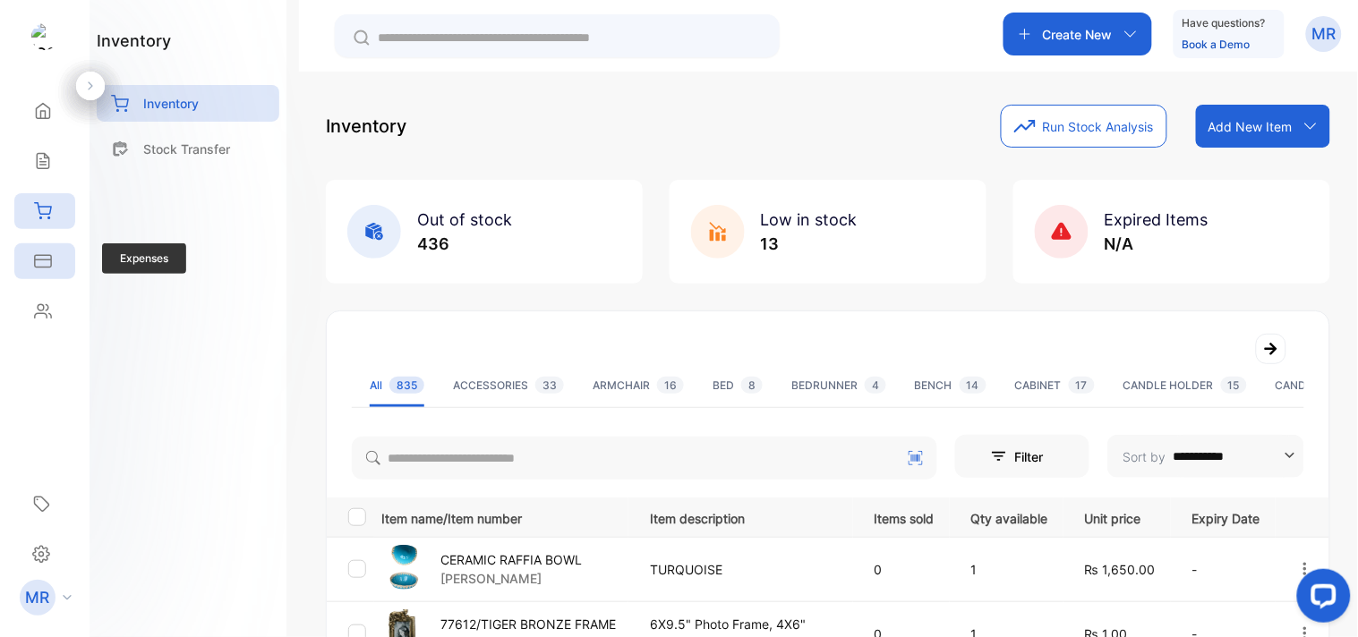
click at [40, 252] on icon at bounding box center [43, 261] width 18 height 18
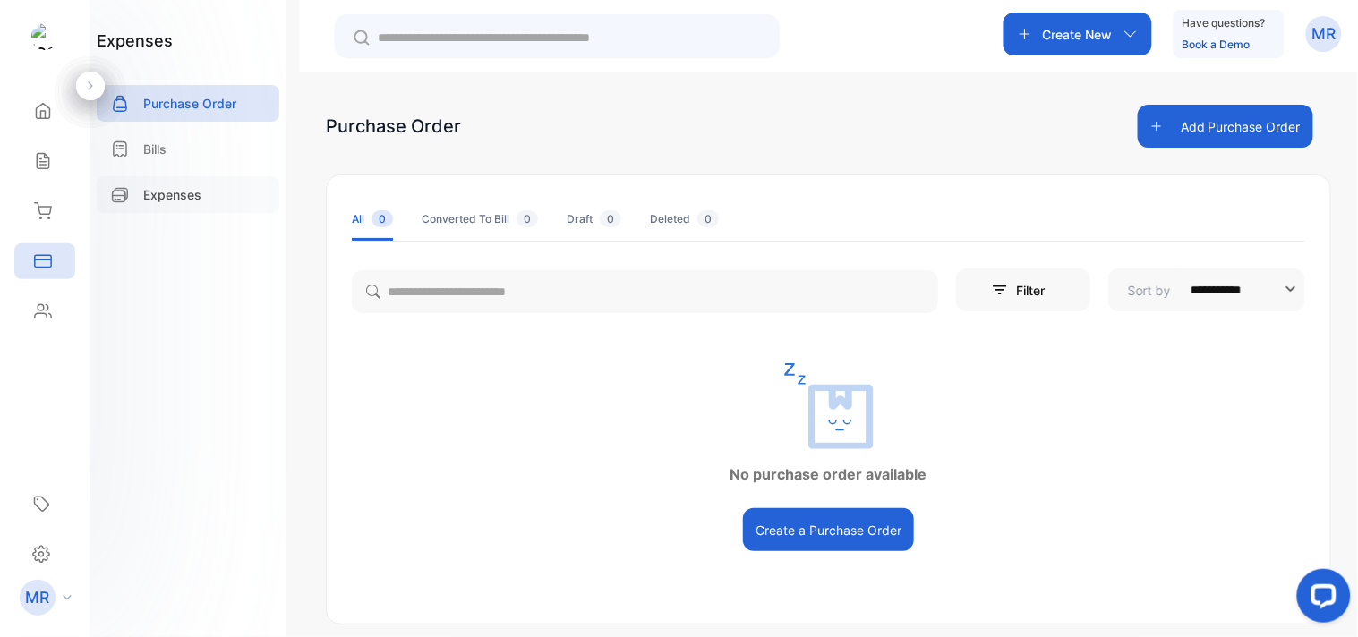
click at [202, 180] on div "Expenses" at bounding box center [188, 194] width 183 height 37
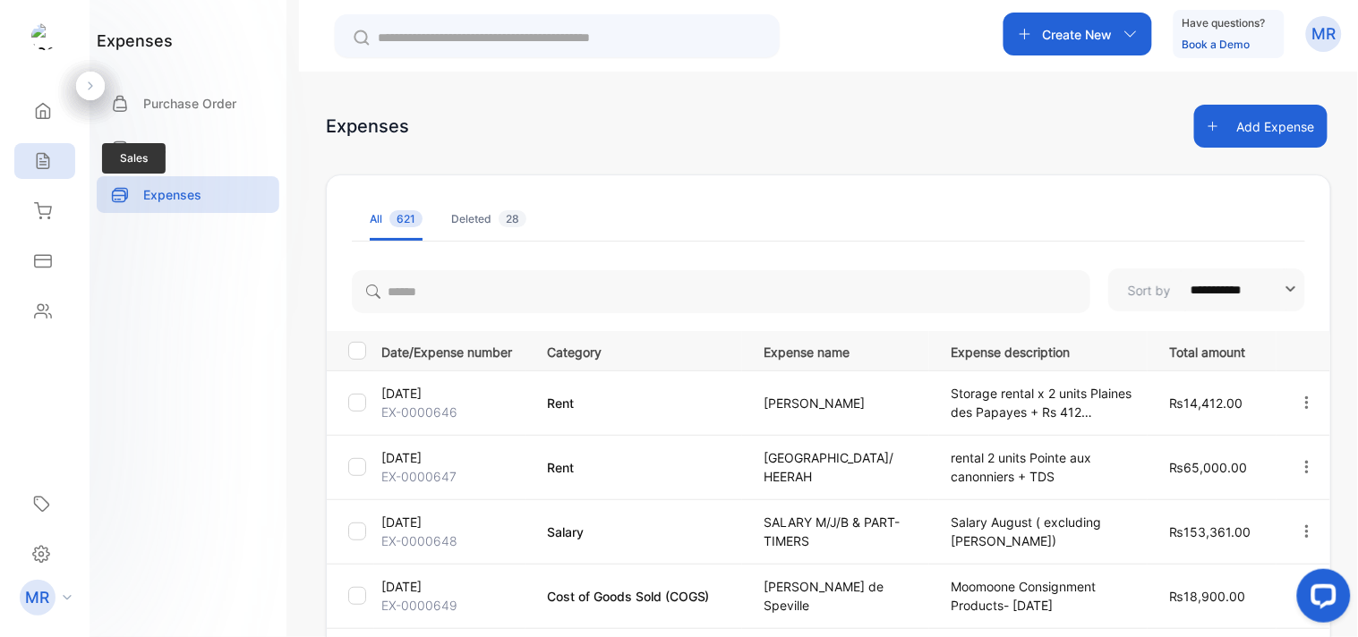
click at [57, 168] on div "Sales" at bounding box center [44, 161] width 61 height 36
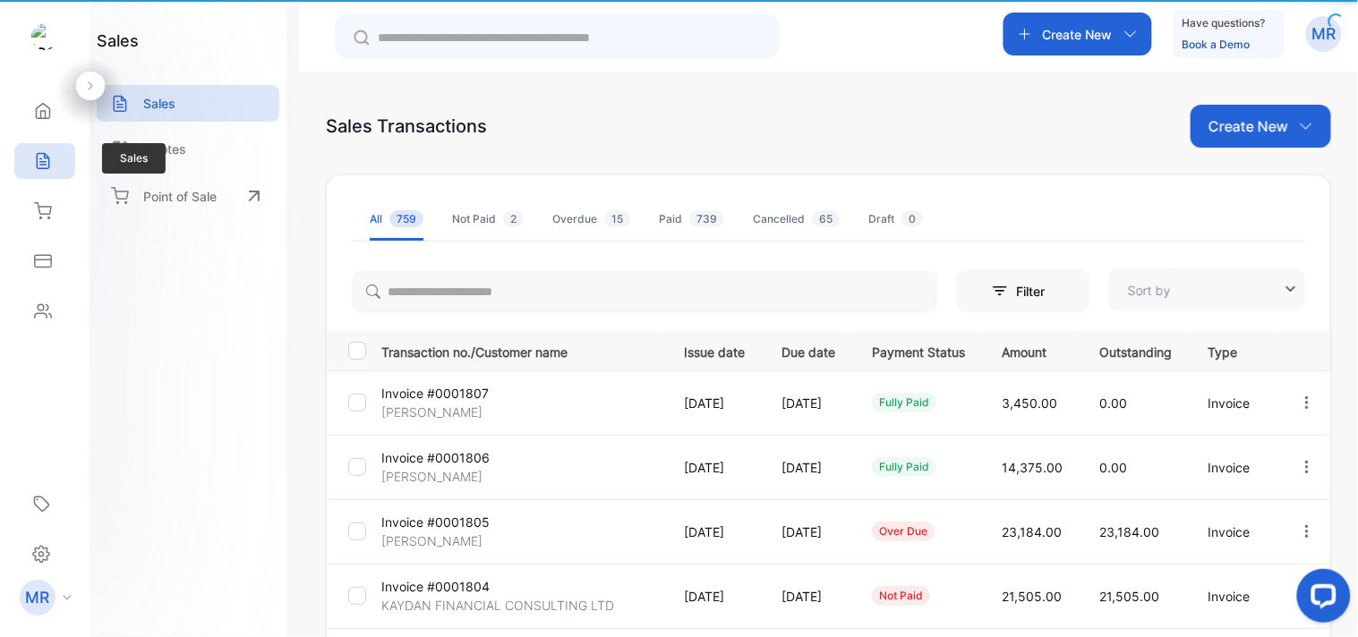
type input "**********"
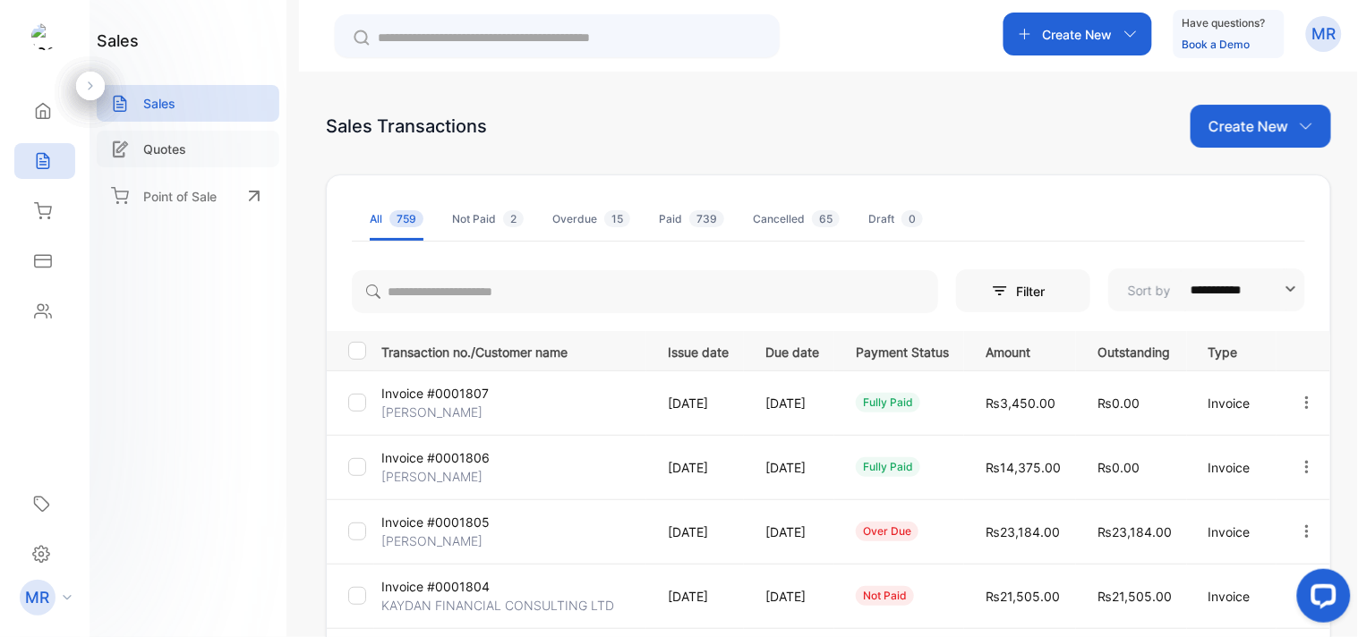
click at [163, 145] on p "Quotes" at bounding box center [164, 149] width 43 height 19
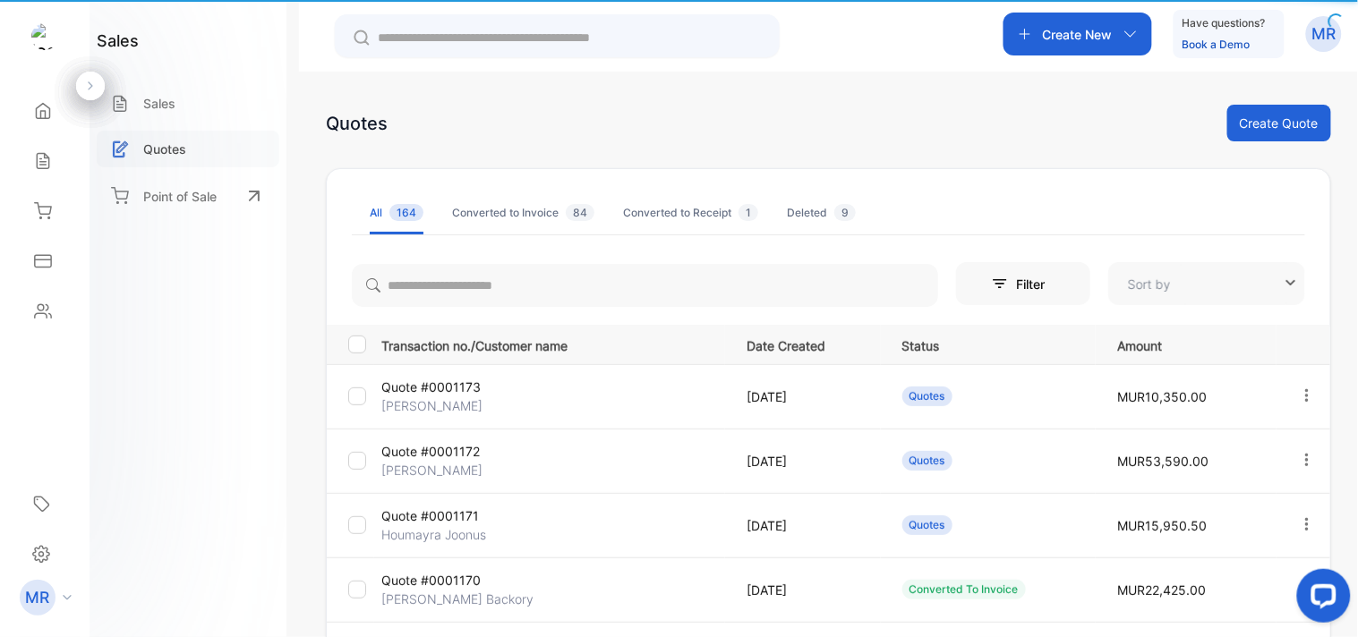
type input "**********"
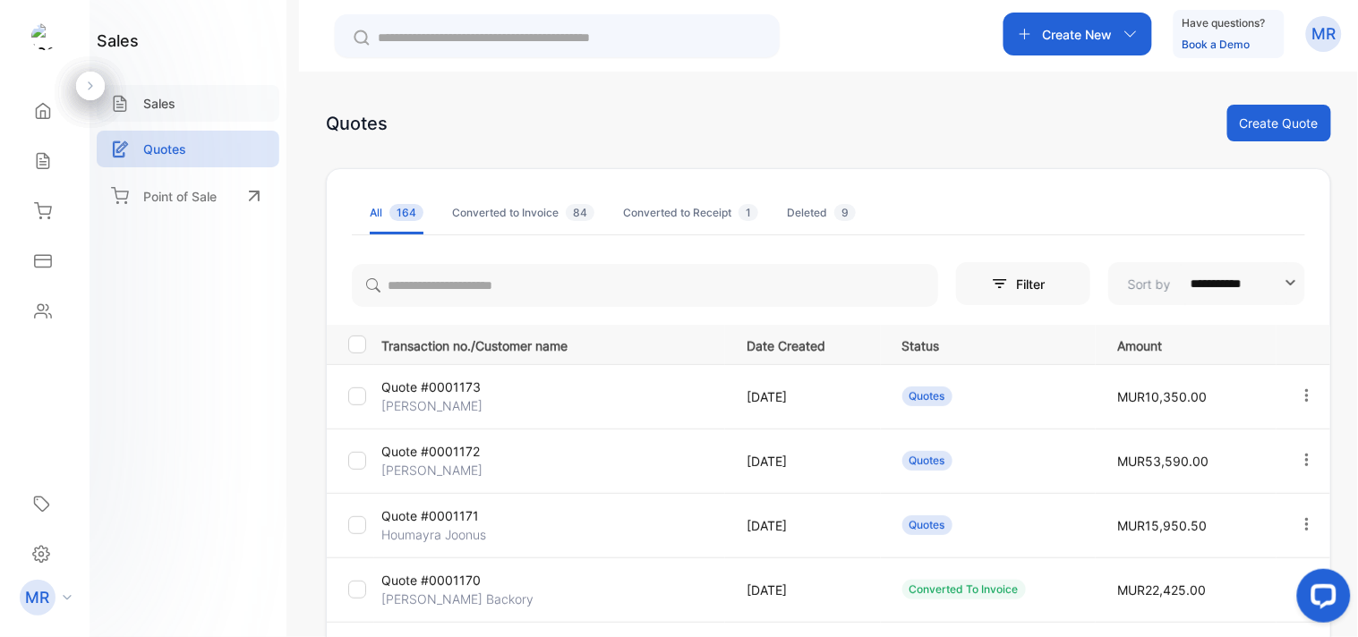
click at [181, 97] on div "Sales" at bounding box center [188, 103] width 183 height 37
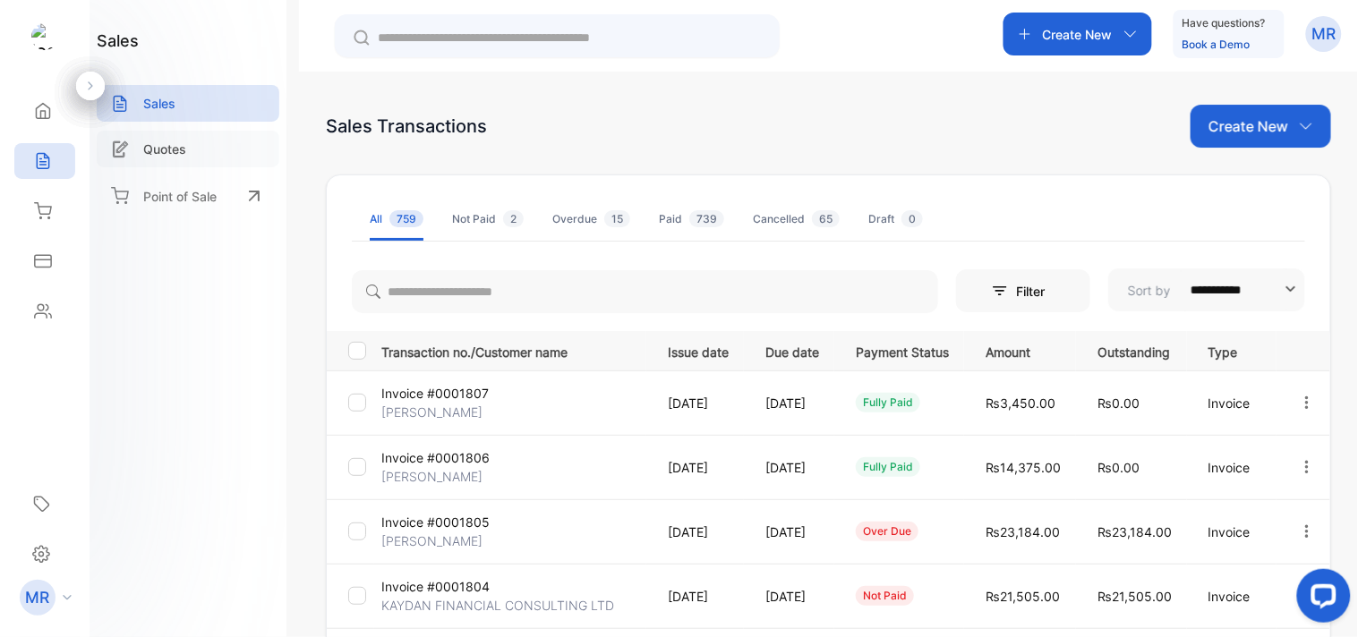
click at [189, 141] on div "Quotes" at bounding box center [188, 149] width 183 height 37
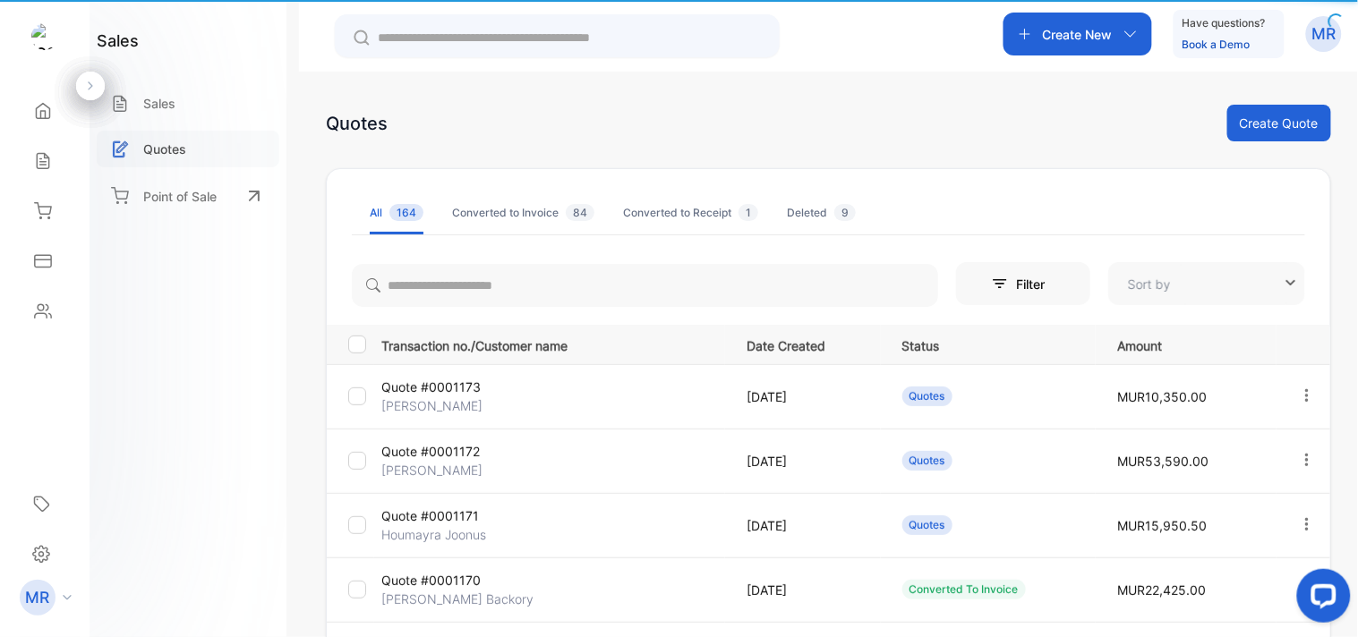
type input "**********"
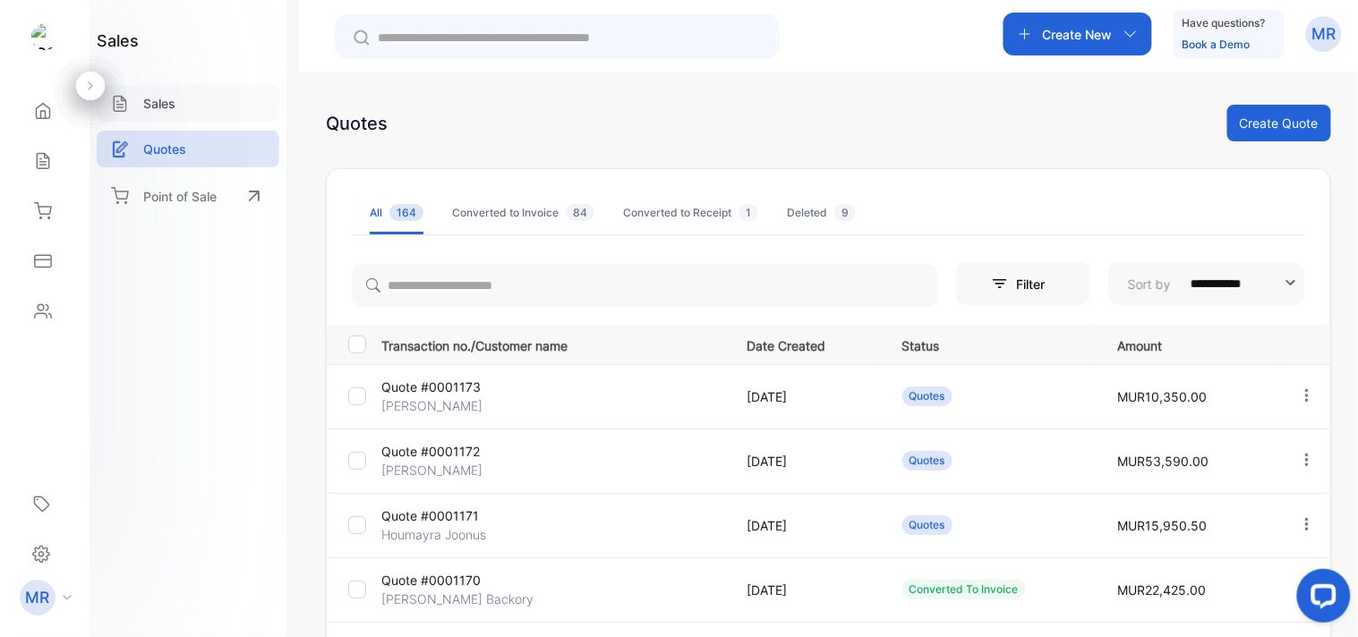
click at [153, 105] on p "Sales" at bounding box center [159, 103] width 32 height 19
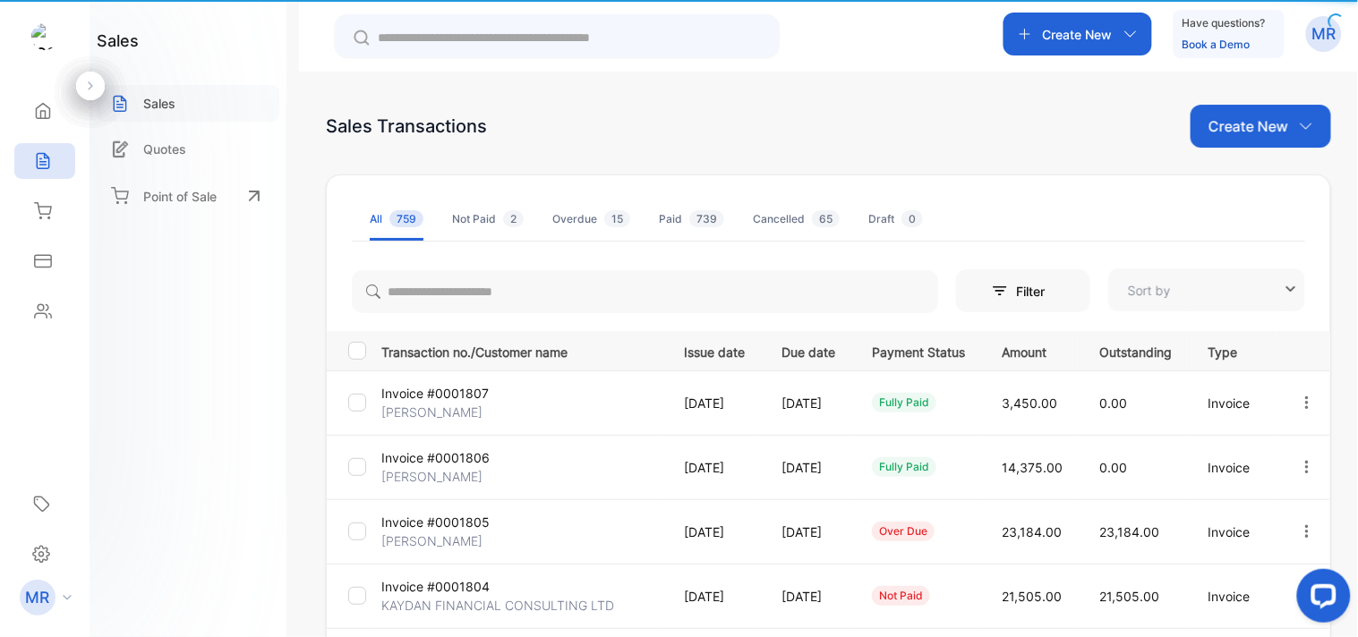
type input "**********"
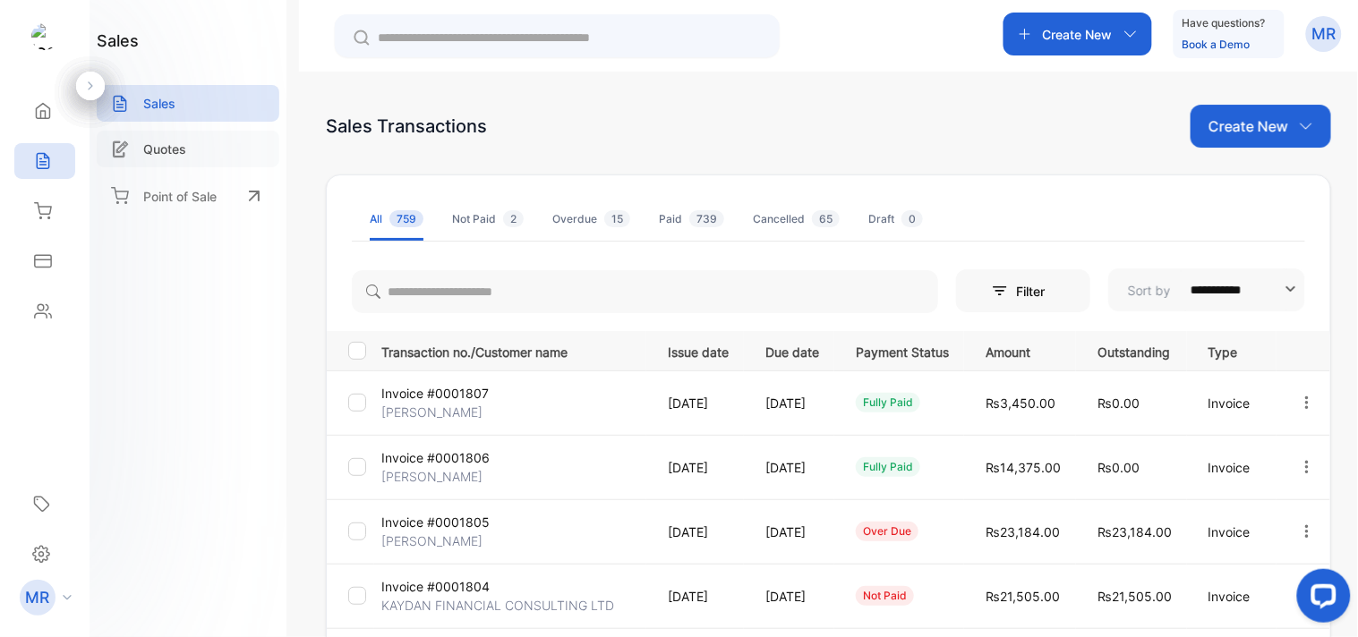
click at [175, 152] on p "Quotes" at bounding box center [164, 149] width 43 height 19
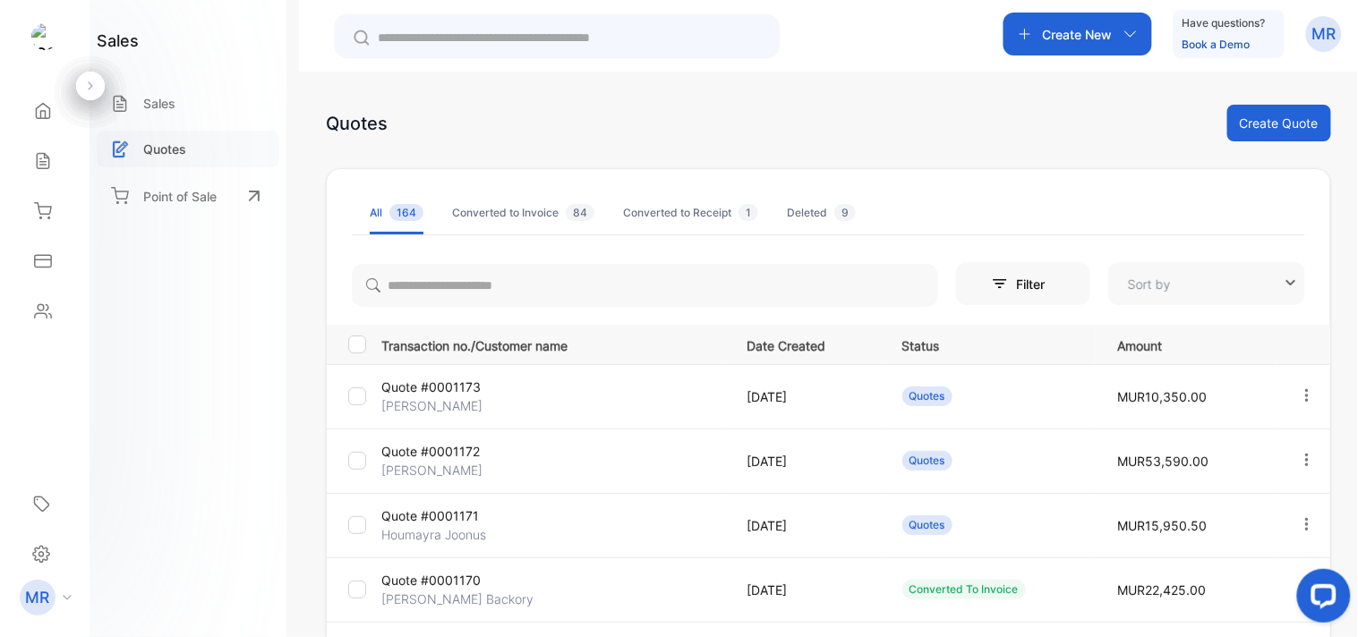
type input "**********"
click at [182, 96] on div "Sales" at bounding box center [188, 103] width 183 height 37
